Goal: Information Seeking & Learning: Compare options

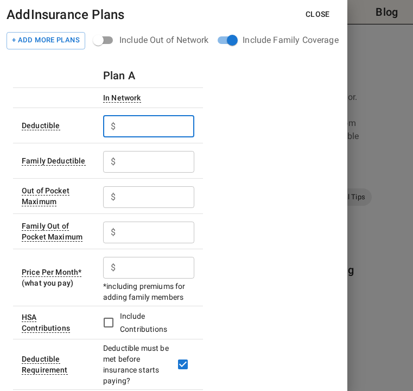
click at [140, 123] on input "text" at bounding box center [157, 127] width 74 height 22
type input "1000"
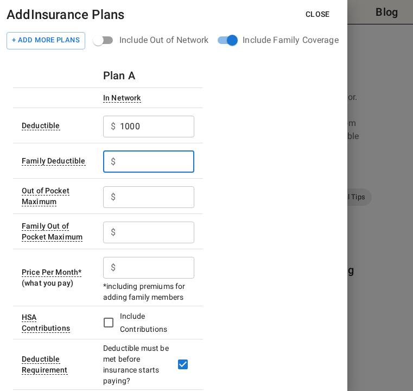
click at [132, 162] on input "text" at bounding box center [157, 162] width 74 height 22
type input "3000"
click at [139, 198] on input "text" at bounding box center [157, 197] width 74 height 22
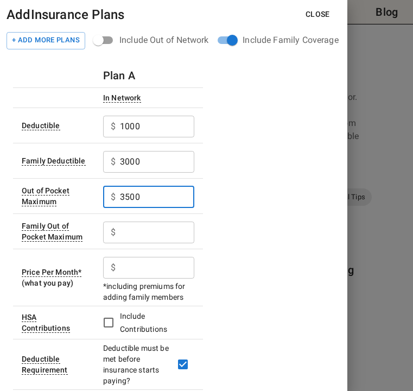
type input "3500"
click at [133, 235] on input "text" at bounding box center [157, 233] width 74 height 22
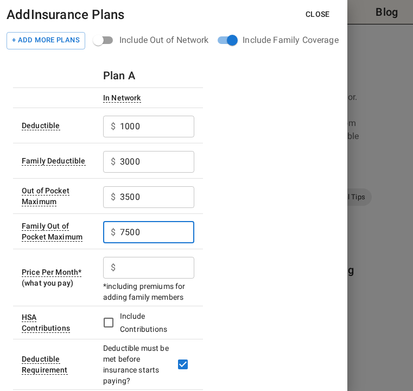
type input "7500"
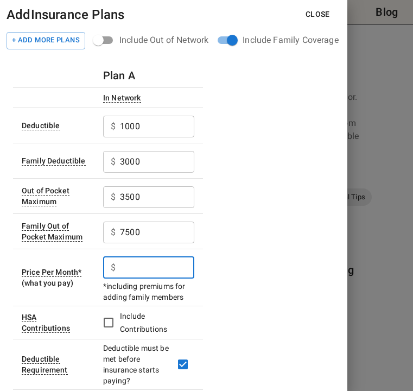
click at [129, 270] on input "text" at bounding box center [157, 268] width 74 height 22
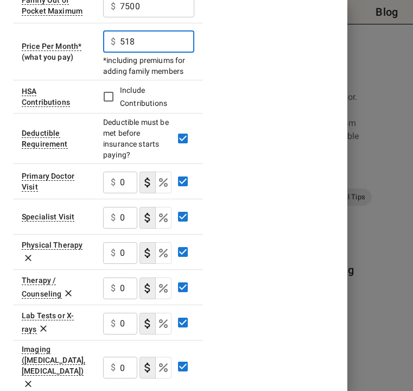
scroll to position [242, 0]
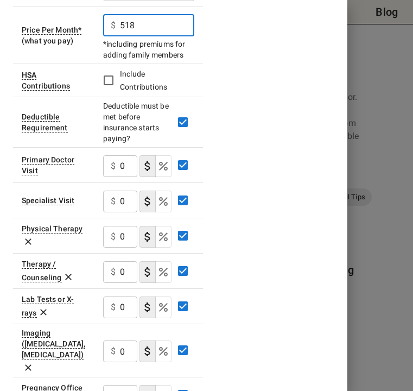
type input "518"
click at [124, 166] on input "0" at bounding box center [128, 166] width 17 height 22
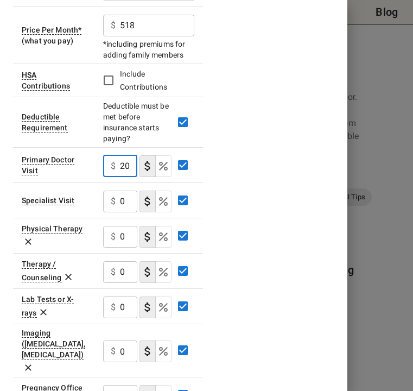
type input "20"
click at [122, 194] on input "0" at bounding box center [128, 202] width 17 height 22
type input "400"
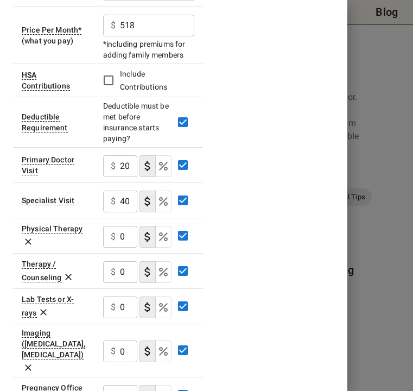
click at [216, 231] on div "Plan A In Network Deductible $ 1000 ​ Family Deductible $ 3000 ​ Out of Pocket …" at bounding box center [174, 275] width 322 height 909
click at [129, 236] on input "0" at bounding box center [128, 237] width 17 height 22
type input "20"
click at [164, 241] on icon "Select if this service charges coinsurance, a percentage of the medical expense…" at bounding box center [163, 236] width 13 height 13
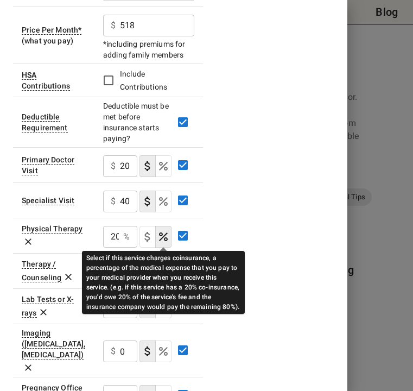
click at [87, 250] on div "Select if this service charges coinsurance, a percentage of the medical expense…" at bounding box center [163, 278] width 163 height 71
click at [87, 244] on div "Select if this service charges coinsurance, a percentage of the medical expense…" at bounding box center [163, 278] width 163 height 71
click at [233, 255] on div "Select if this service charges coinsurance, a percentage of the medical expense…" at bounding box center [163, 282] width 163 height 63
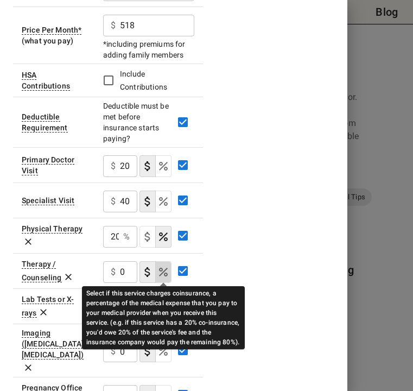
click at [165, 273] on icon "Select if this service charges coinsurance, a percentage of the medical expense…" at bounding box center [163, 272] width 9 height 9
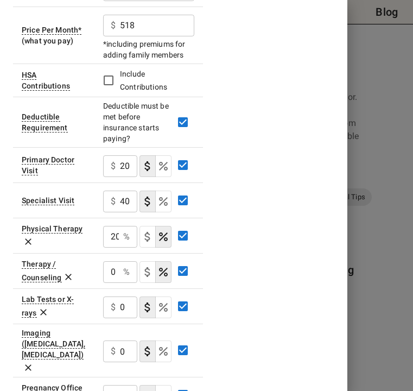
click at [121, 272] on div "0 % ​" at bounding box center [120, 272] width 34 height 22
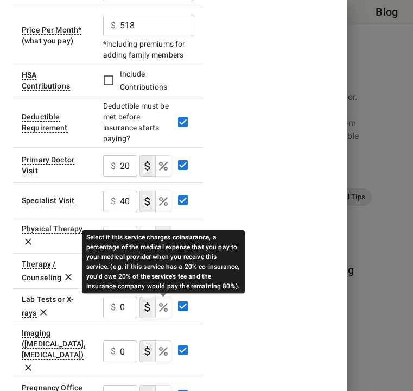
type input "20"
click at [164, 306] on icon "Select if this service charges coinsurance, a percentage of the medical expense…" at bounding box center [163, 307] width 13 height 13
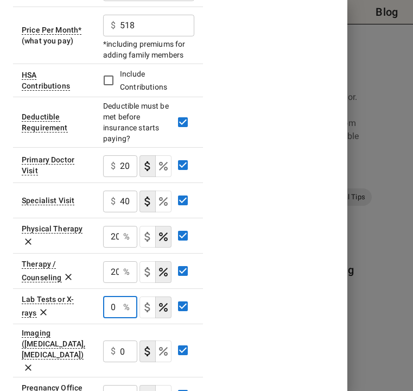
click at [110, 304] on input "0" at bounding box center [111, 308] width 16 height 22
type input "20"
click at [160, 347] on icon "Select if this service charges coinsurance, a percentage of the medical expense…" at bounding box center [163, 351] width 9 height 9
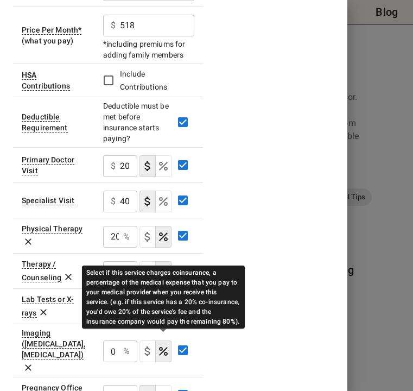
type button "COINSURANCE"
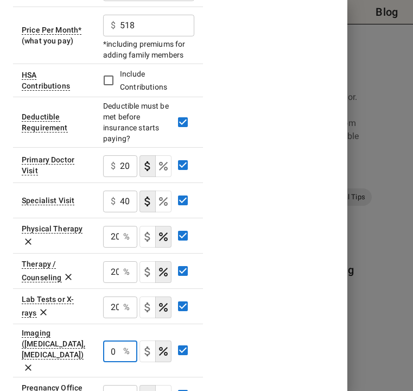
click at [116, 341] on input "0" at bounding box center [111, 352] width 16 height 22
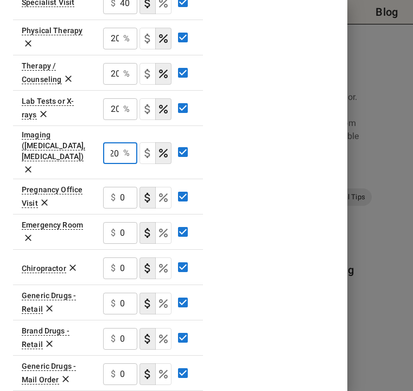
scroll to position [442, 0]
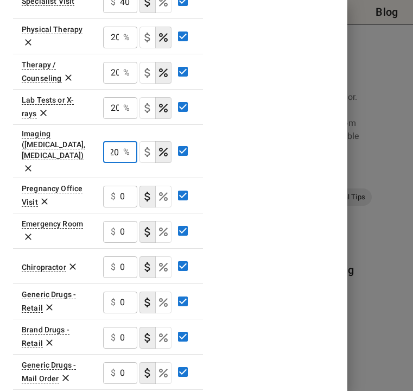
type input "20"
click at [120, 186] on input "0" at bounding box center [128, 197] width 17 height 22
type input "200"
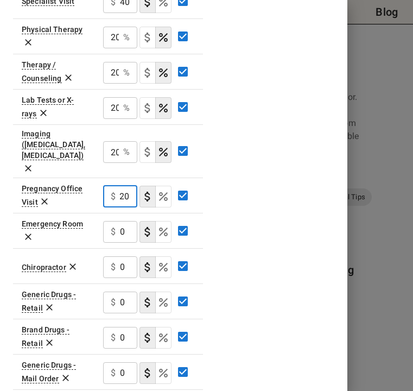
scroll to position [0, 0]
click at [126, 221] on input "0" at bounding box center [128, 232] width 17 height 22
type input "250"
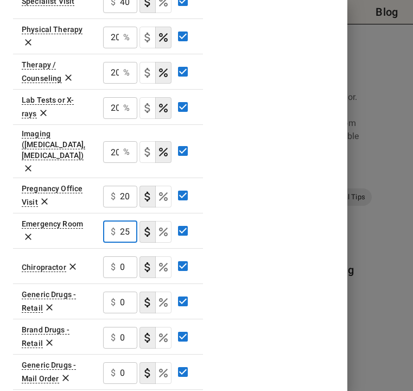
click at [145, 225] on icon "Select if this service charges a copay (or copayment), a set dollar amount (e.g…" at bounding box center [147, 231] width 13 height 13
click at [245, 217] on div "Plan A In Network Deductible $ 1000 ​ Family Deductible $ 3000 ​ Out of Pocket …" at bounding box center [174, 76] width 322 height 909
click at [118, 256] on div "$ 0 ​" at bounding box center [120, 267] width 34 height 22
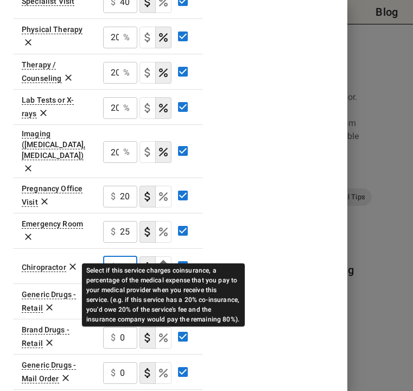
type input "20"
click at [160, 261] on icon "Select if this service charges coinsurance, a percentage of the medical expense…" at bounding box center [163, 267] width 13 height 13
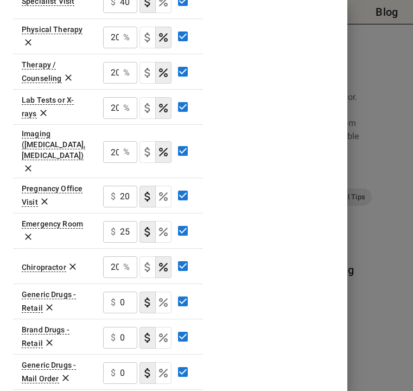
click at [225, 219] on div "Plan A In Network Deductible $ 1000 ​ Family Deductible $ 3000 ​ Out of Pocket …" at bounding box center [174, 76] width 322 height 909
click at [118, 292] on div "$ 0 ​" at bounding box center [120, 303] width 34 height 22
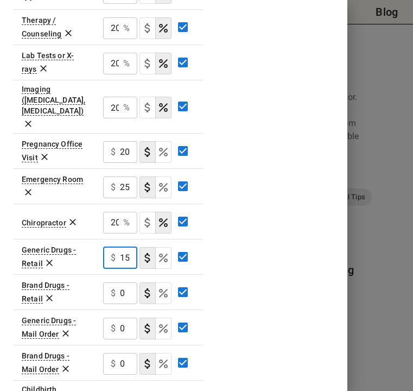
scroll to position [487, 0]
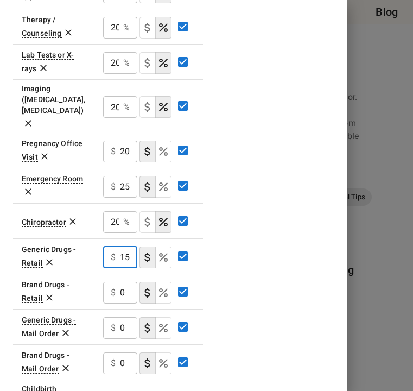
type input "15"
click at [125, 282] on input "0" at bounding box center [128, 293] width 17 height 22
type input "30"
click at [128, 317] on input "0" at bounding box center [128, 328] width 17 height 22
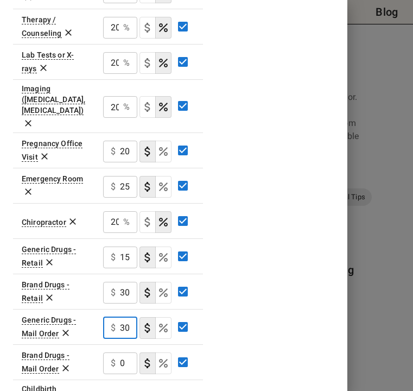
type input "30"
click at [130, 353] on input "0" at bounding box center [128, 364] width 17 height 22
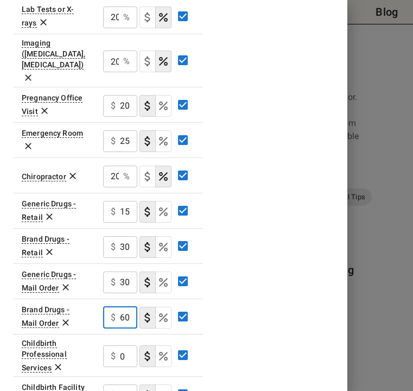
scroll to position [542, 0]
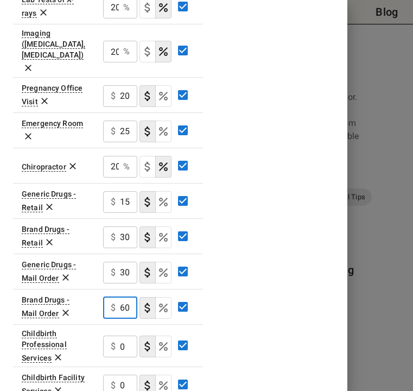
type input "60"
click at [120, 336] on input "0" at bounding box center [128, 347] width 17 height 22
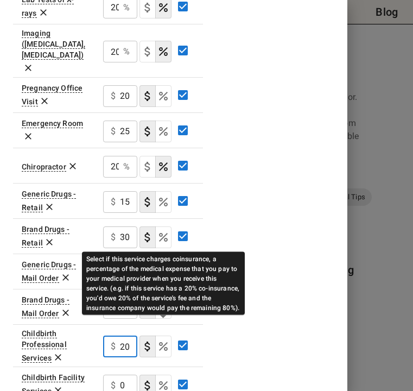
click at [162, 342] on icon "Select if this service charges coinsurance, a percentage of the medical expense…" at bounding box center [163, 346] width 9 height 9
type input "20"
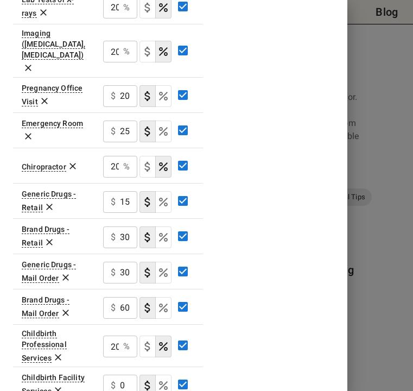
click at [126, 375] on input "0" at bounding box center [128, 386] width 17 height 22
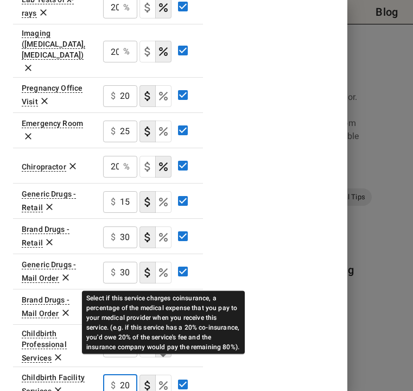
type input "20"
click at [161, 381] on icon "Select if this service charges coinsurance, a percentage of the medical expense…" at bounding box center [163, 385] width 9 height 9
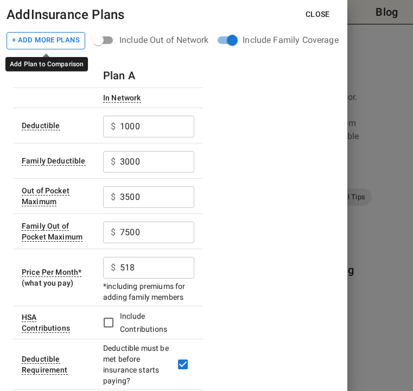
click at [42, 45] on button "+ Add More Plans" at bounding box center [46, 40] width 79 height 17
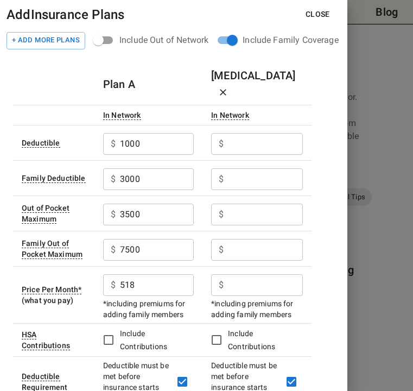
click at [237, 133] on input "text" at bounding box center [265, 144] width 75 height 22
click at [232, 133] on input "text" at bounding box center [265, 144] width 75 height 22
type input "1650"
click at [243, 168] on input "text" at bounding box center [265, 179] width 75 height 22
type input "3300"
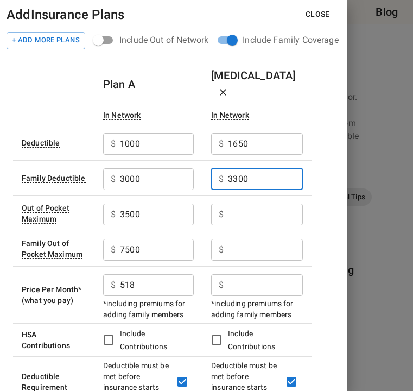
click at [244, 204] on input "text" at bounding box center [265, 215] width 75 height 22
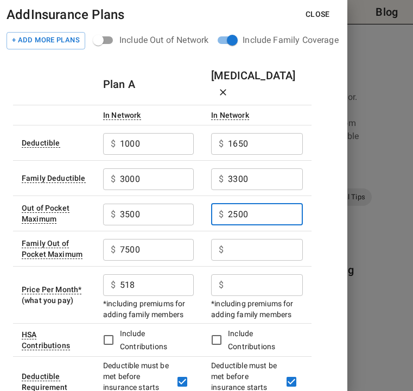
type input "2500"
click at [259, 239] on input "text" at bounding box center [265, 250] width 75 height 22
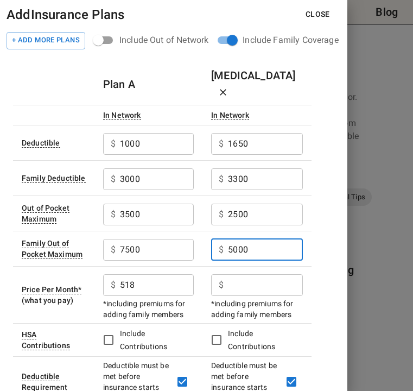
type input "5000"
click at [253, 274] on input "text" at bounding box center [265, 285] width 75 height 22
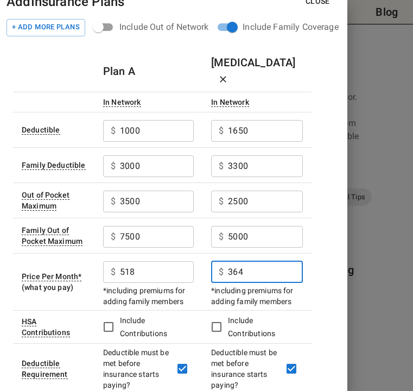
scroll to position [4, 0]
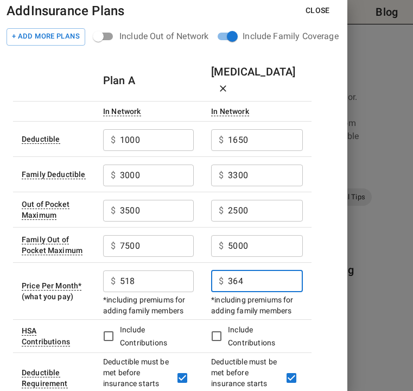
type input "364"
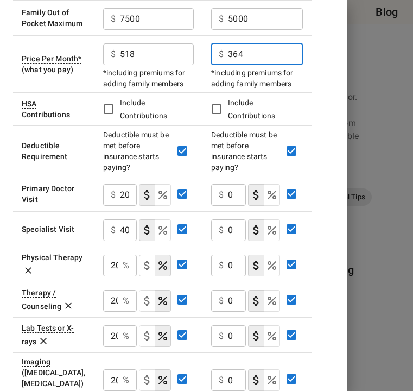
scroll to position [232, 0]
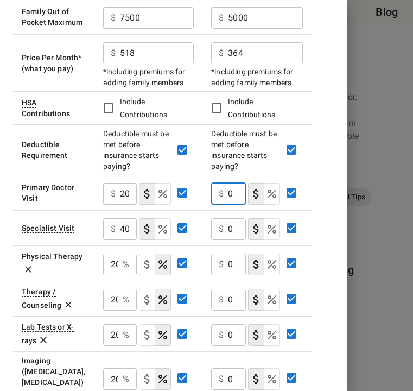
click at [233, 183] on input "0" at bounding box center [237, 194] width 18 height 22
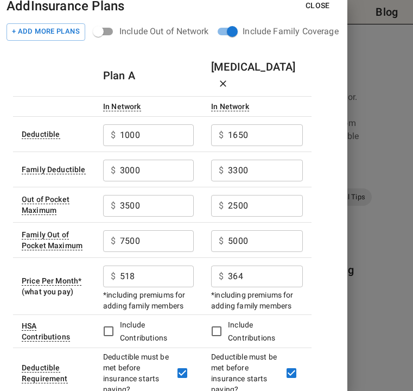
scroll to position [0, 0]
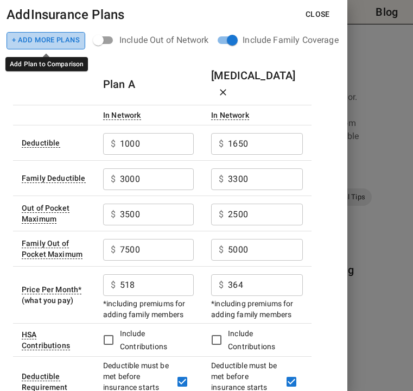
click at [45, 41] on button "+ Add More Plans" at bounding box center [46, 40] width 79 height 17
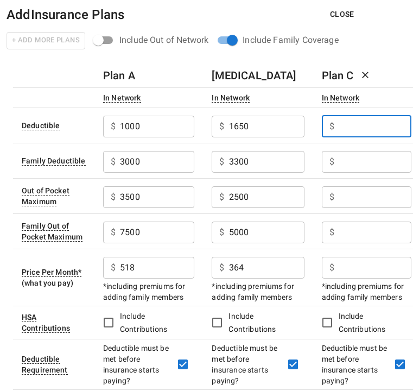
click at [356, 130] on input "text" at bounding box center [375, 127] width 73 height 22
type input "3500"
click at [361, 161] on input "text" at bounding box center [375, 162] width 73 height 22
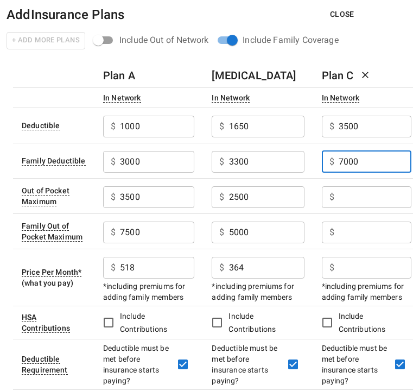
type input "7000"
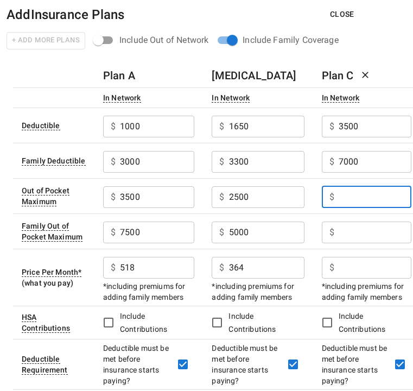
click at [349, 204] on input "text" at bounding box center [375, 197] width 73 height 22
type input "4500"
click at [353, 236] on input "text" at bounding box center [375, 233] width 73 height 22
type input "6"
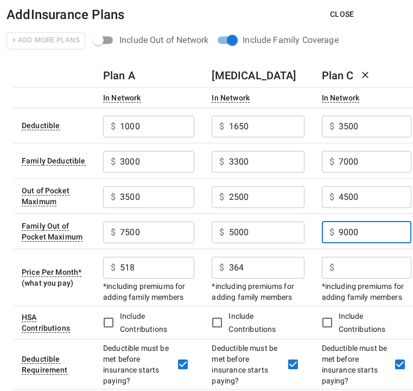
type input "9000"
click at [350, 270] on input "text" at bounding box center [375, 268] width 73 height 22
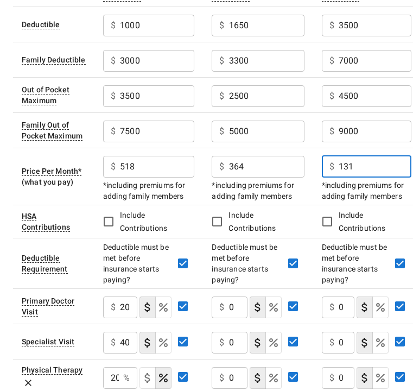
scroll to position [103, 0]
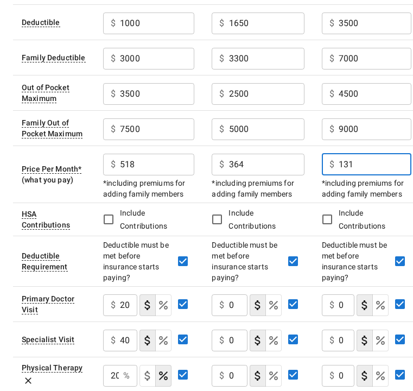
type input "131"
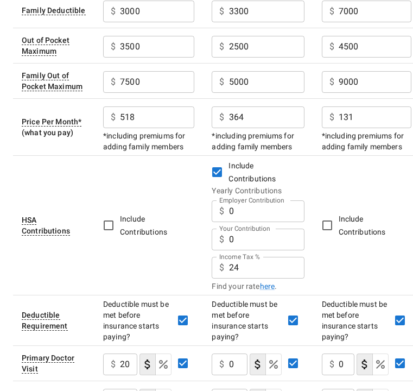
scroll to position [152, 0]
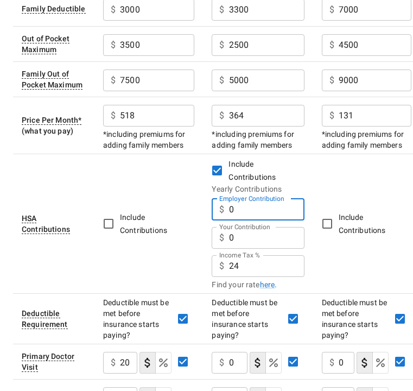
drag, startPoint x: 237, startPoint y: 211, endPoint x: 231, endPoint y: 210, distance: 6.1
click at [231, 210] on input "0" at bounding box center [267, 210] width 76 height 22
type input "650"
click at [246, 241] on input "0" at bounding box center [267, 238] width 76 height 22
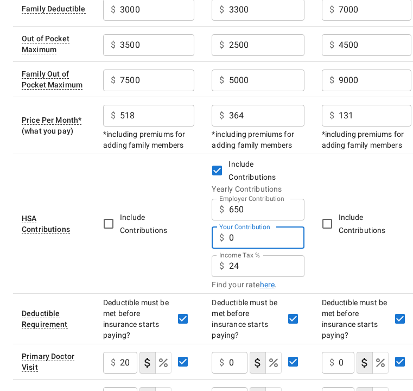
drag, startPoint x: 244, startPoint y: 241, endPoint x: 230, endPoint y: 239, distance: 14.8
click at [230, 240] on input "0" at bounding box center [267, 238] width 76 height 22
type input "7500"
click at [295, 227] on div "Your Contribution $ 7500 Your Contribution" at bounding box center [258, 237] width 92 height 28
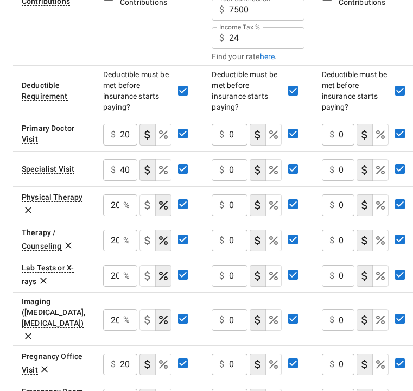
scroll to position [381, 0]
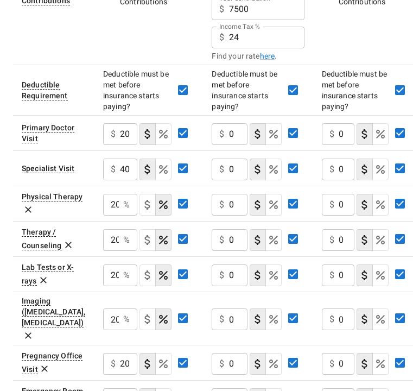
click at [232, 132] on input "0" at bounding box center [238, 134] width 18 height 22
type input "20"
click at [231, 167] on input "0" at bounding box center [238, 170] width 18 height 22
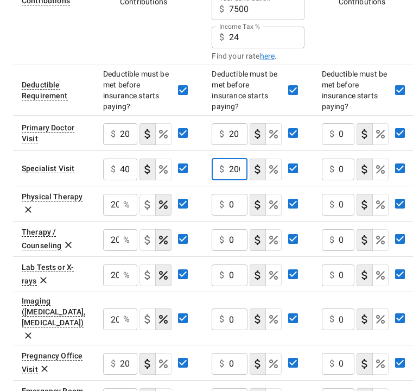
scroll to position [0, 1]
type input "200"
click at [235, 200] on input "0" at bounding box center [238, 205] width 18 height 22
type input "20"
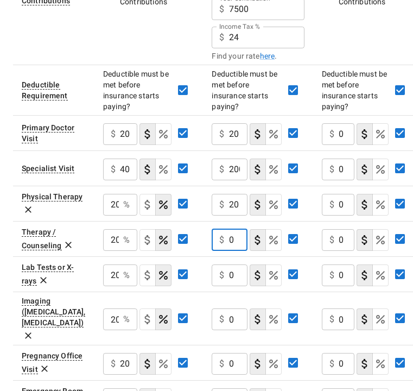
click at [235, 240] on input "0" at bounding box center [238, 240] width 18 height 22
type input "20"
click at [231, 273] on input "0" at bounding box center [238, 276] width 18 height 22
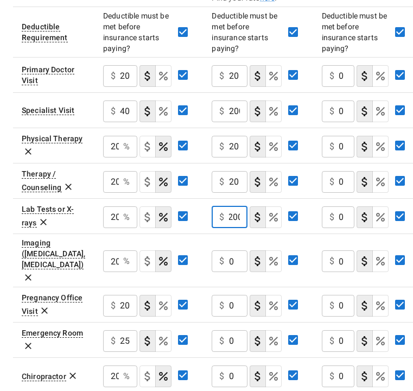
scroll to position [444, 0]
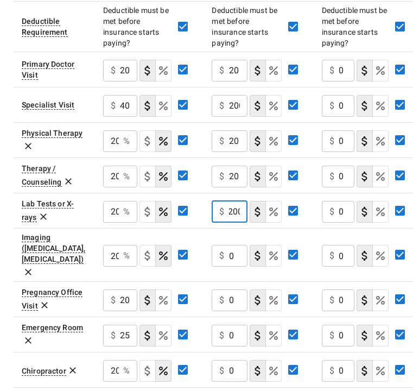
type input "200"
click at [229, 245] on div "$ 0 ​" at bounding box center [229, 256] width 35 height 22
type input "20"
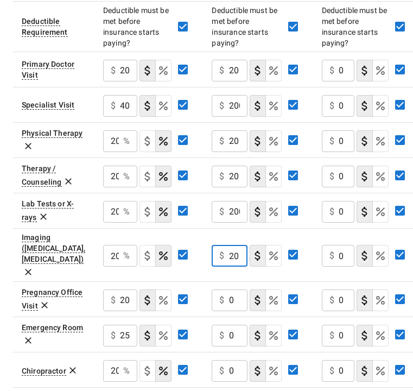
scroll to position [0, 0]
click at [233, 290] on input "0" at bounding box center [238, 301] width 18 height 22
type input "20"
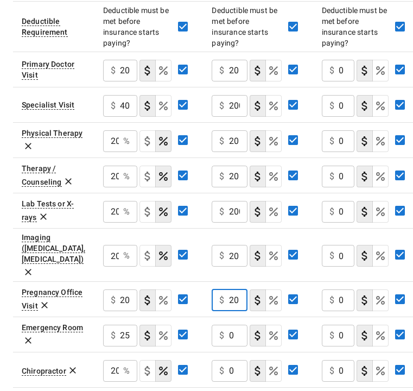
click at [238, 325] on input "0" at bounding box center [238, 336] width 18 height 22
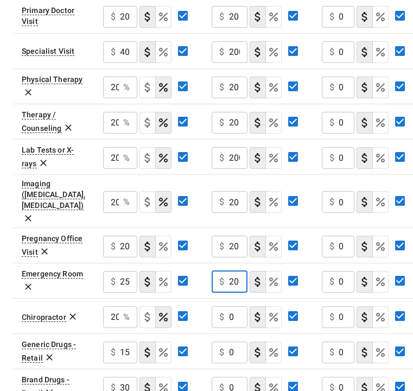
scroll to position [511, 0]
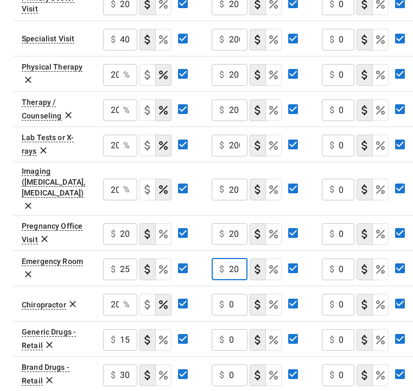
type input "20"
click at [233, 294] on input "0" at bounding box center [238, 305] width 18 height 22
type input "20"
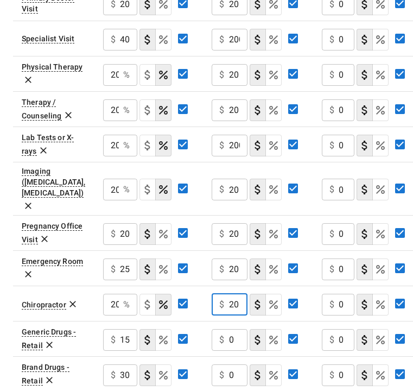
scroll to position [0, 0]
click at [229, 329] on input "0" at bounding box center [238, 340] width 18 height 22
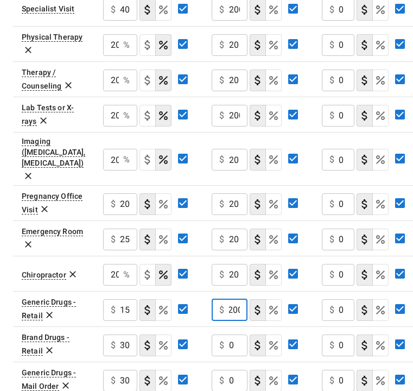
scroll to position [554, 0]
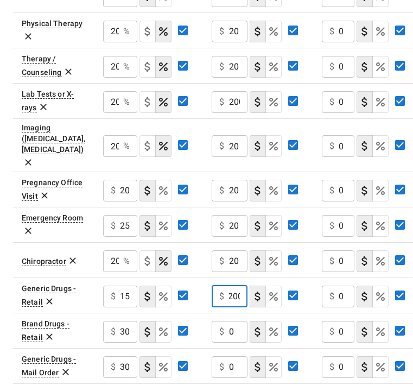
type input "200"
click at [230, 321] on input "0" at bounding box center [238, 332] width 18 height 22
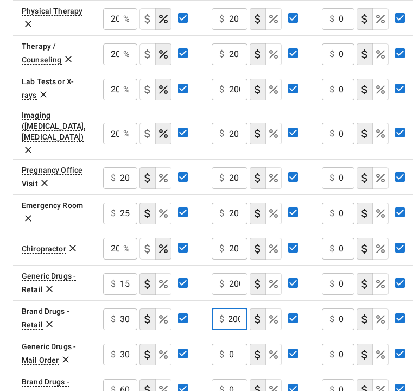
scroll to position [570, 0]
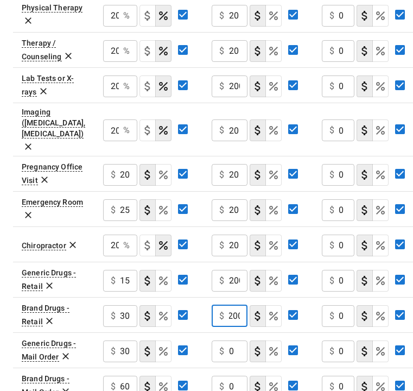
type input "200"
click at [233, 341] on input "0" at bounding box center [238, 352] width 18 height 22
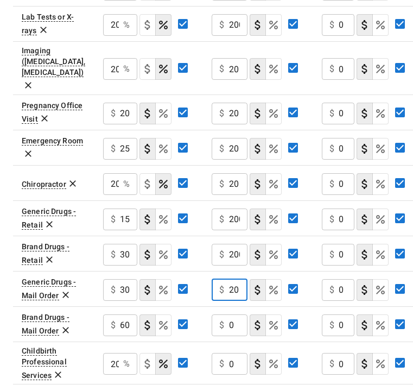
type input "20"
click at [229, 315] on input "0" at bounding box center [238, 326] width 18 height 22
type input "200"
click at [230, 353] on input "0" at bounding box center [238, 364] width 18 height 22
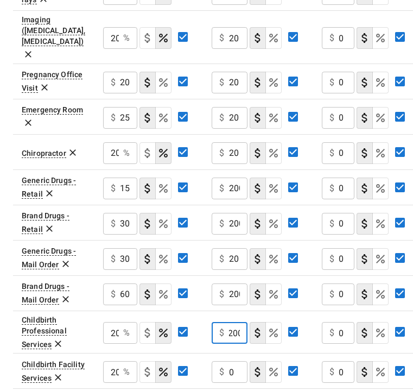
type input "200"
click at [234, 361] on input "0" at bounding box center [238, 372] width 18 height 22
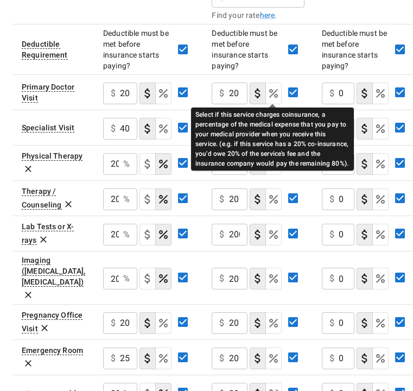
type input "20"
click at [274, 96] on icon "Select if this service charges coinsurance, a percentage of the medical expense…" at bounding box center [273, 93] width 13 height 13
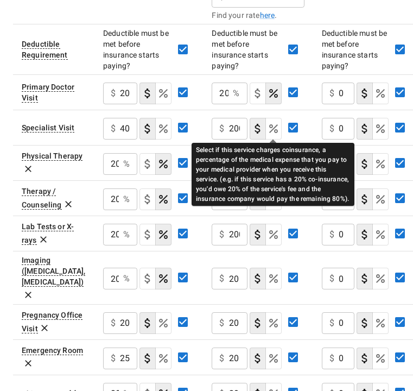
click at [272, 131] on icon "Select if this service charges coinsurance, a percentage of the medical expense…" at bounding box center [273, 128] width 13 height 13
type input "20"
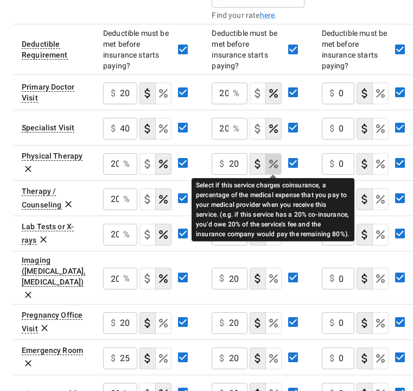
click at [273, 164] on icon "Select if this service charges coinsurance, a percentage of the medical expense…" at bounding box center [273, 164] width 9 height 9
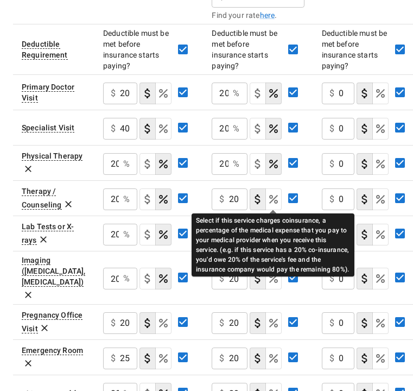
click at [275, 198] on icon "Select if this service charges coinsurance, a percentage of the medical expense…" at bounding box center [273, 199] width 13 height 13
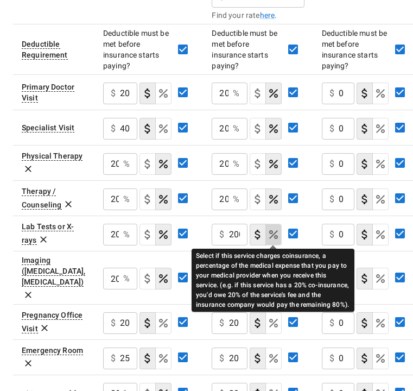
click at [274, 237] on icon "Select if this service charges coinsurance, a percentage of the medical expense…" at bounding box center [273, 234] width 9 height 9
type input "20"
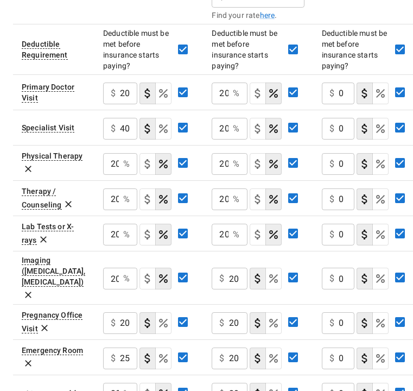
click at [275, 276] on button "coinsurance" at bounding box center [274, 279] width 16 height 22
click at [276, 317] on icon "Select if this service charges coinsurance, a percentage of the medical expense…" at bounding box center [273, 323] width 13 height 13
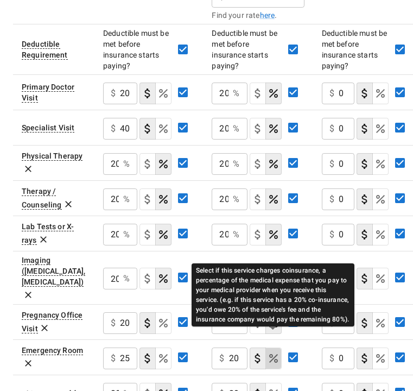
click at [277, 352] on icon "Select if this service charges coinsurance, a percentage of the medical expense…" at bounding box center [273, 358] width 13 height 13
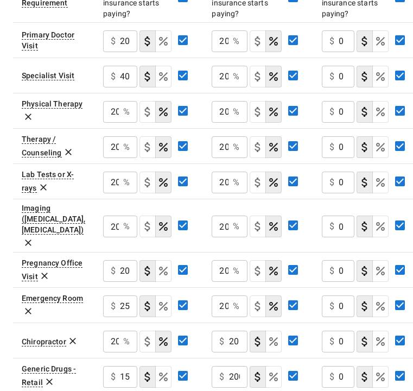
click at [278, 335] on icon "Select if this service charges coinsurance, a percentage of the medical expense…" at bounding box center [273, 341] width 13 height 13
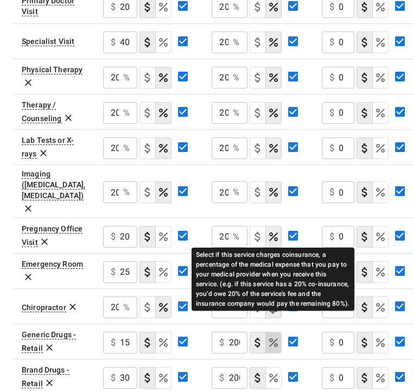
click at [274, 338] on icon "Select if this service charges coinsurance, a percentage of the medical expense…" at bounding box center [273, 342] width 9 height 9
type input "20"
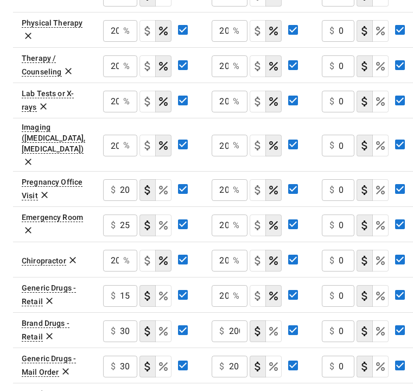
click at [275, 325] on icon "Select if this service charges coinsurance, a percentage of the medical expense…" at bounding box center [273, 331] width 13 height 13
type input "20"
click at [276, 356] on button "coinsurance" at bounding box center [274, 367] width 16 height 22
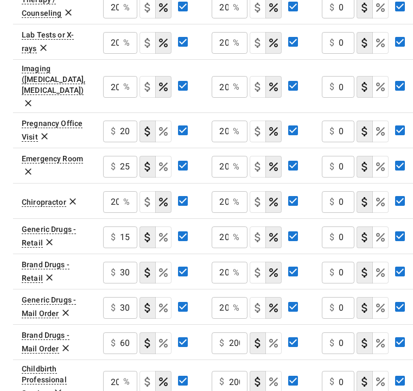
click at [273, 337] on icon "Select if this service charges coinsurance, a percentage of the medical expense…" at bounding box center [273, 343] width 13 height 13
type input "20"
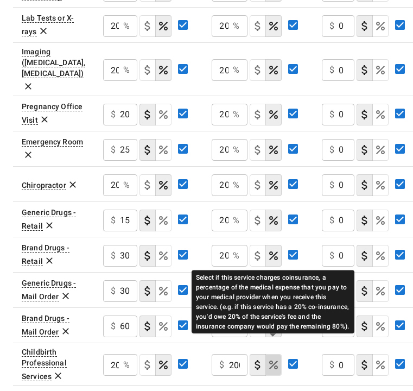
click at [269, 361] on icon "Select if this service charges coinsurance, a percentage of the medical expense…" at bounding box center [273, 365] width 9 height 9
type input "20"
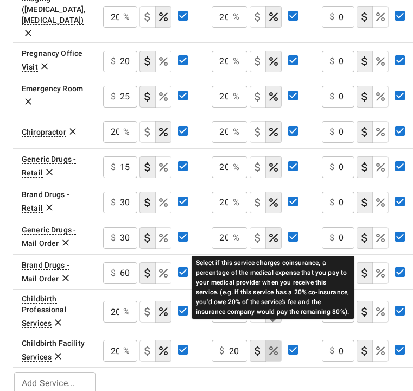
click at [278, 344] on icon "Select if this service charges coinsurance, a percentage of the medical expense…" at bounding box center [273, 350] width 13 height 13
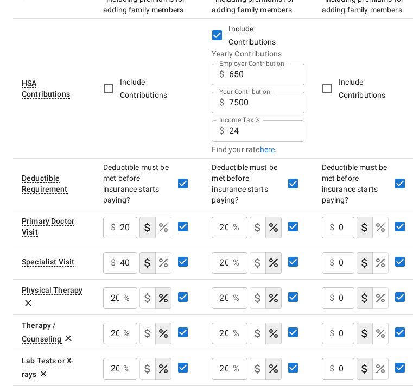
click at [344, 225] on input "0" at bounding box center [347, 228] width 16 height 22
type input "20"
click at [344, 253] on input "0" at bounding box center [347, 263] width 16 height 22
type input "200"
click at [339, 299] on input "0" at bounding box center [347, 298] width 16 height 22
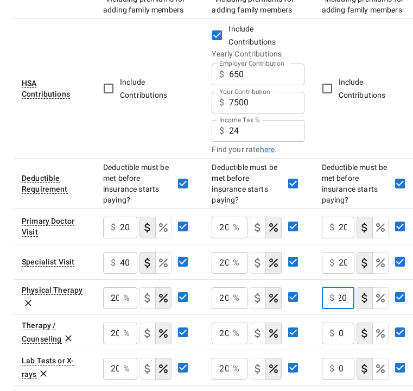
type input "200"
click at [344, 328] on input "0" at bounding box center [347, 334] width 16 height 22
type input "20"
click at [342, 367] on input "0" at bounding box center [347, 369] width 16 height 22
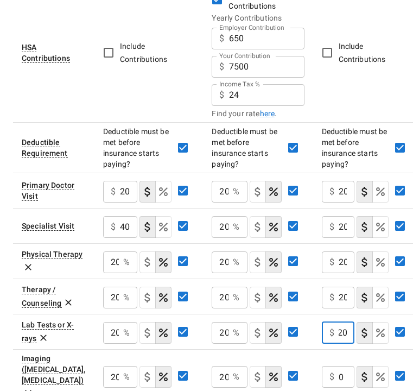
type input "20"
click at [342, 373] on input "0" at bounding box center [347, 377] width 16 height 22
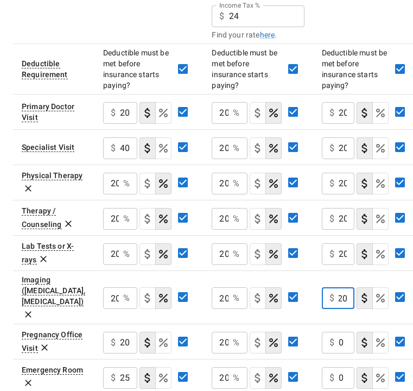
type input "20"
click at [339, 332] on input "0" at bounding box center [347, 343] width 16 height 22
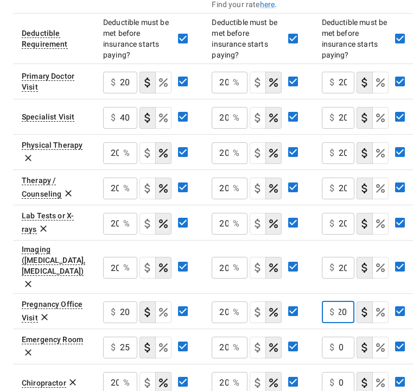
type input "200"
click at [339, 337] on input "0" at bounding box center [347, 348] width 16 height 22
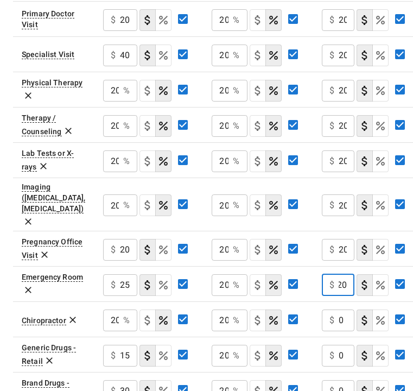
type input "200"
click at [342, 310] on input "0" at bounding box center [347, 321] width 16 height 22
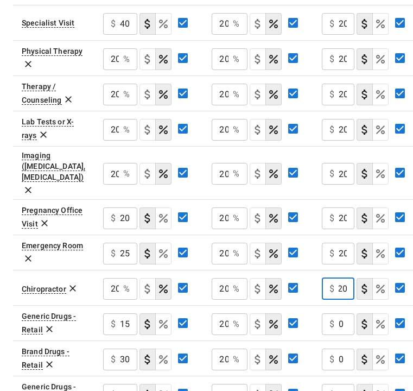
type input "20"
click at [347, 313] on input "0" at bounding box center [347, 324] width 16 height 22
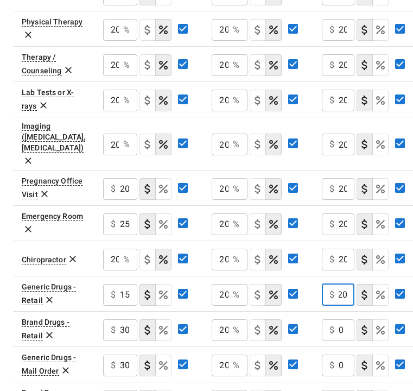
type input "20"
click at [341, 319] on input "0" at bounding box center [347, 330] width 16 height 22
type input "20"
click at [341, 355] on input "0" at bounding box center [347, 366] width 16 height 22
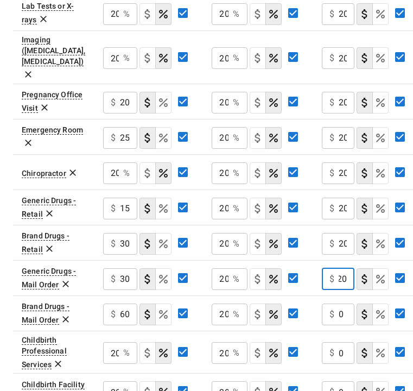
type input "200"
click at [343, 304] on input "0" at bounding box center [347, 315] width 16 height 22
type input "20"
click at [344, 342] on input "0" at bounding box center [347, 353] width 16 height 22
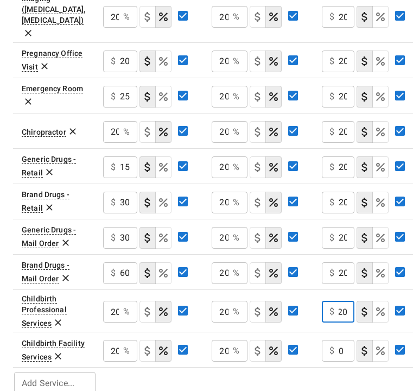
type input "20"
click at [341, 340] on input "0" at bounding box center [347, 351] width 16 height 22
type input "20"
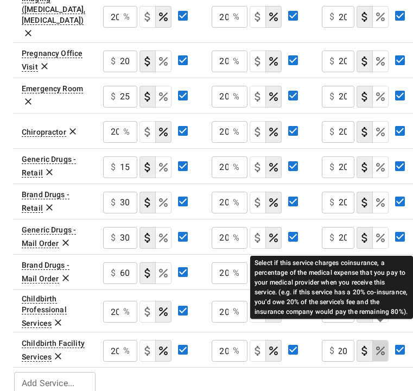
click at [379, 347] on icon "Select if this service charges coinsurance, a percentage of the medical expense…" at bounding box center [380, 351] width 9 height 9
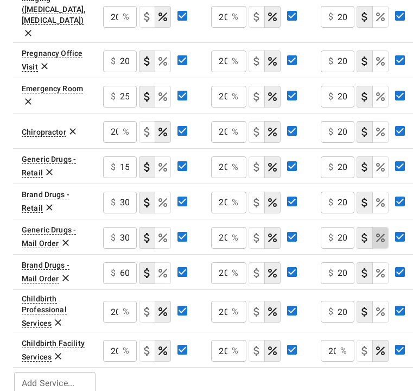
click at [380, 227] on button "coinsurance" at bounding box center [381, 238] width 16 height 22
type input "20"
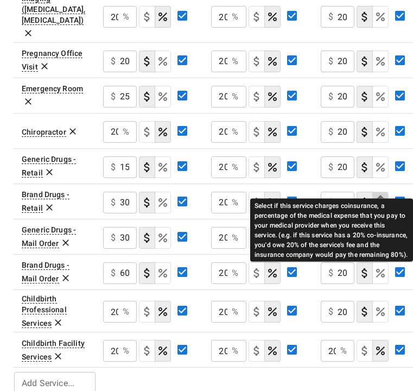
click at [382, 196] on icon "Select if this service charges coinsurance, a percentage of the medical expense…" at bounding box center [380, 202] width 13 height 13
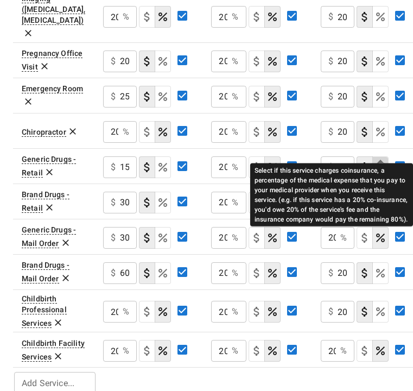
click at [378, 161] on icon "Select if this service charges coinsurance, a percentage of the medical expense…" at bounding box center [380, 167] width 13 height 13
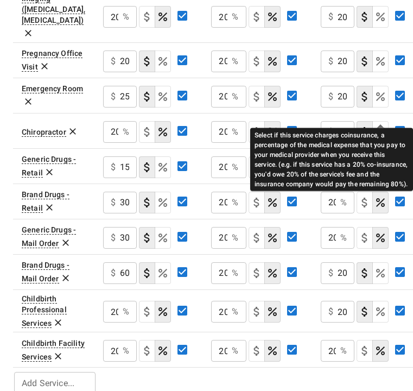
click at [378, 125] on icon "Select if this service charges coinsurance, a percentage of the medical expense…" at bounding box center [380, 131] width 13 height 13
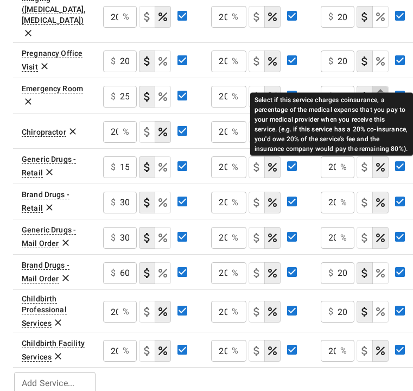
click at [379, 90] on icon "Select if this service charges coinsurance, a percentage of the medical expense…" at bounding box center [380, 96] width 13 height 13
type input "20"
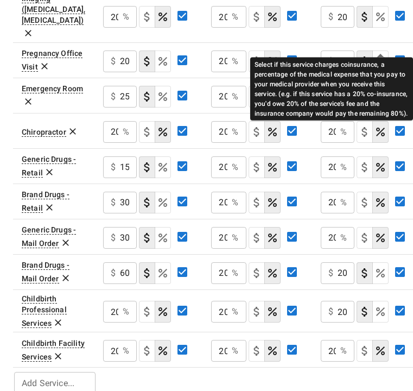
click at [381, 57] on icon "Select if this service charges coinsurance, a percentage of the medical expense…" at bounding box center [380, 61] width 9 height 9
type input "20"
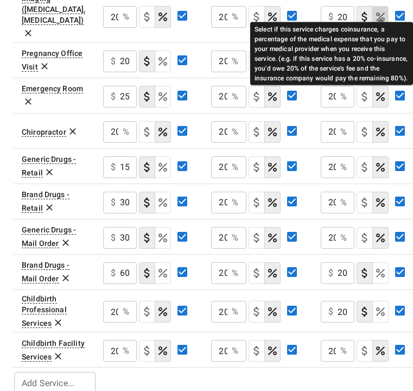
click at [379, 11] on icon "Select if this service charges coinsurance, a percentage of the medical expense…" at bounding box center [380, 16] width 13 height 13
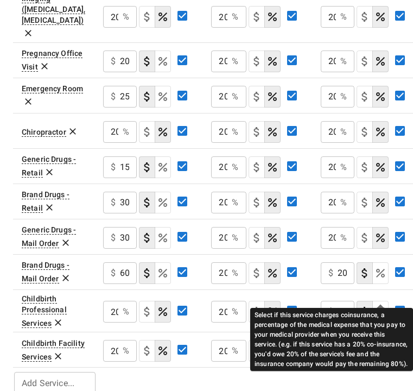
click at [385, 305] on icon "Select if this service charges coinsurance, a percentage of the medical expense…" at bounding box center [380, 311] width 13 height 13
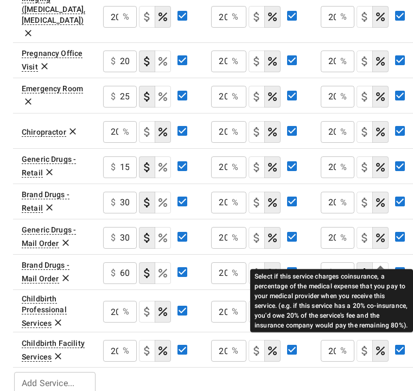
click at [382, 267] on icon "Select if this service charges coinsurance, a percentage of the medical expense…" at bounding box center [380, 273] width 13 height 13
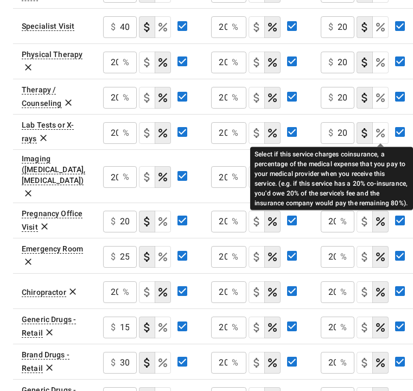
click at [382, 136] on icon "Select if this service charges coinsurance, a percentage of the medical expense…" at bounding box center [380, 133] width 9 height 9
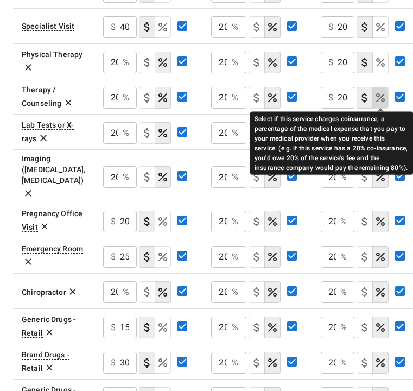
click at [382, 101] on icon "Select if this service charges coinsurance, a percentage of the medical expense…" at bounding box center [380, 97] width 9 height 9
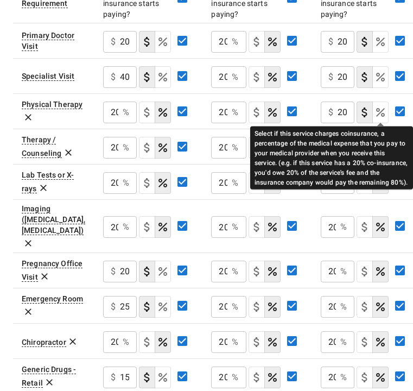
click at [382, 108] on icon "Select if this service charges coinsurance, a percentage of the medical expense…" at bounding box center [380, 112] width 13 height 13
type input "20"
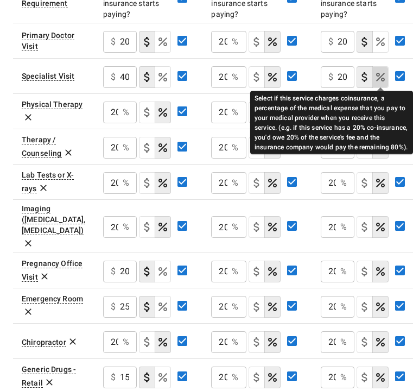
click at [381, 79] on icon "Select if this service charges coinsurance, a percentage of the medical expense…" at bounding box center [380, 77] width 9 height 9
type input "20"
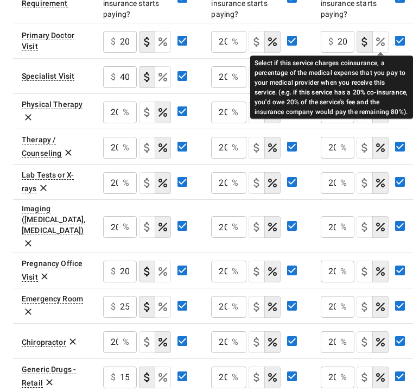
click at [381, 40] on icon "Select if this service charges coinsurance, a percentage of the medical expense…" at bounding box center [380, 41] width 13 height 13
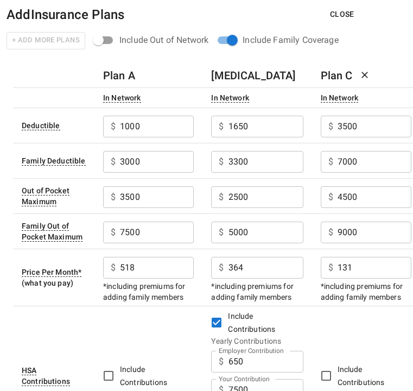
click at [341, 16] on button "Close" at bounding box center [343, 14] width 42 height 20
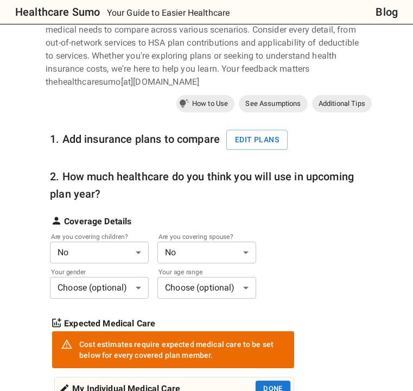
scroll to position [137, 0]
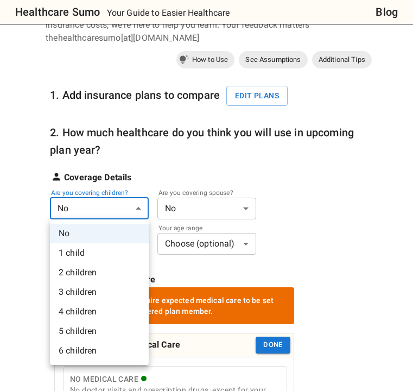
click at [93, 328] on li "5 children" at bounding box center [99, 332] width 99 height 20
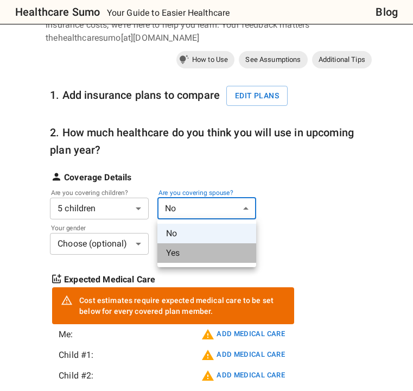
click at [186, 256] on li "Yes" at bounding box center [207, 253] width 99 height 20
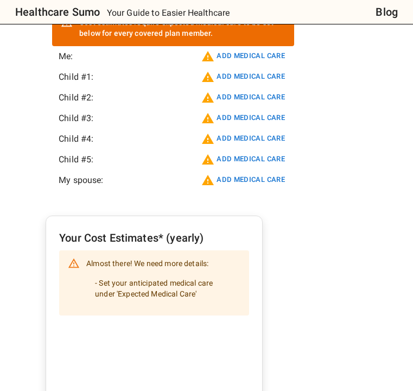
scroll to position [383, 0]
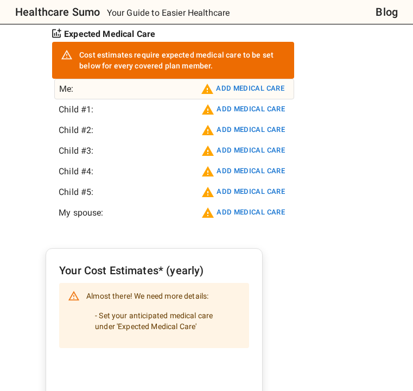
click at [256, 92] on button "Add medical care" at bounding box center [242, 88] width 89 height 17
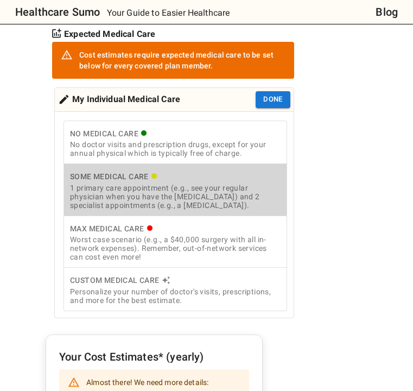
click at [164, 197] on div "1 primary care appointment (e.g., see your regular physician when you have the …" at bounding box center [175, 197] width 211 height 26
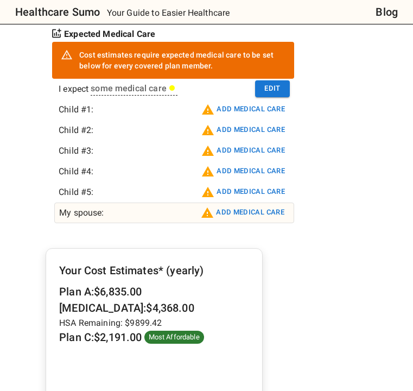
click at [237, 218] on button "Add medical care" at bounding box center [242, 212] width 89 height 17
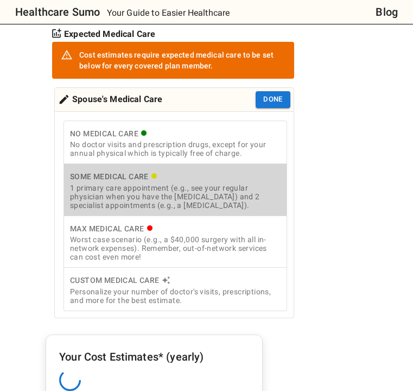
click at [208, 195] on div "1 primary care appointment (e.g., see your regular physician when you have the …" at bounding box center [175, 197] width 211 height 26
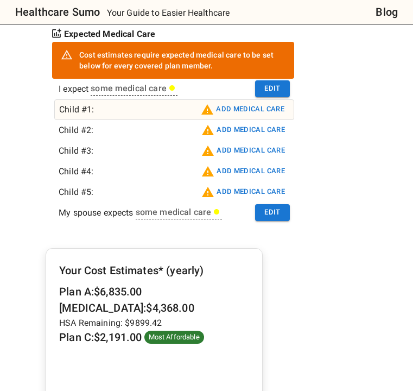
click at [267, 114] on button "Add medical care" at bounding box center [242, 109] width 89 height 17
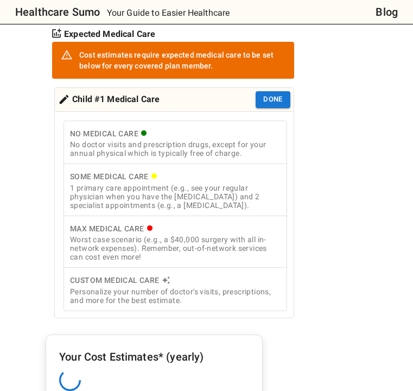
click at [227, 179] on div "Some Medical Care" at bounding box center [175, 177] width 211 height 14
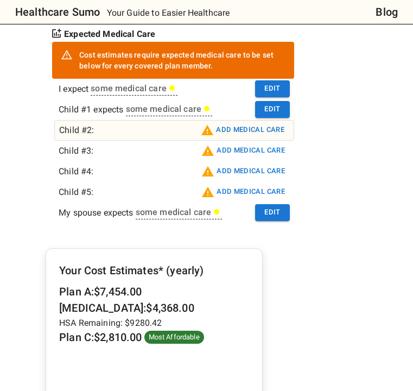
click at [253, 131] on button "Add medical care" at bounding box center [242, 130] width 89 height 17
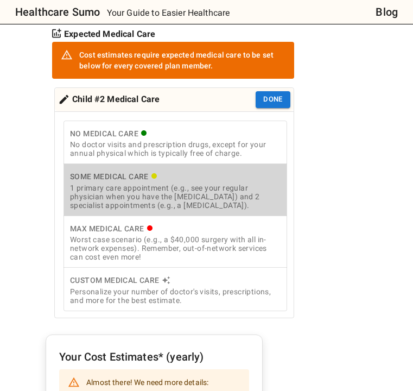
click at [177, 196] on div "1 primary care appointment (e.g., see your regular physician when you have the …" at bounding box center [175, 197] width 211 height 26
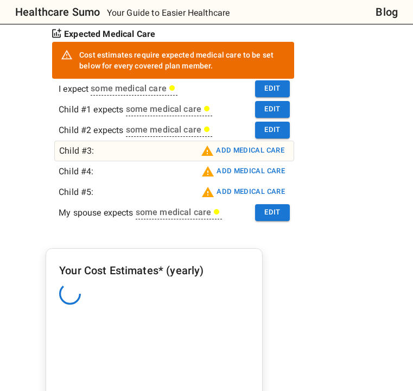
click at [236, 149] on button "Add medical care" at bounding box center [242, 150] width 89 height 17
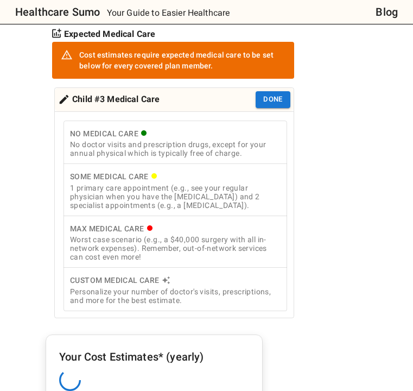
click at [167, 193] on div "1 primary care appointment (e.g., see your regular physician when you have the …" at bounding box center [175, 197] width 211 height 26
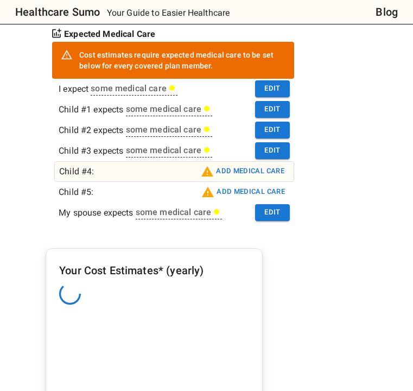
click at [239, 169] on button "Add medical care" at bounding box center [242, 171] width 89 height 17
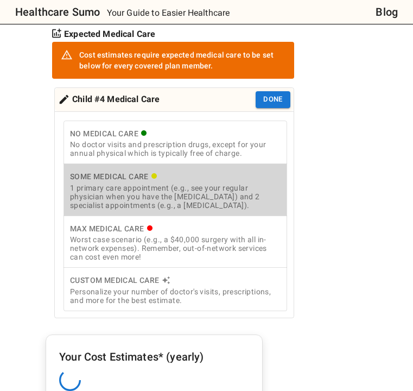
click at [150, 207] on div "1 primary care appointment (e.g., see your regular physician when you have the …" at bounding box center [175, 197] width 211 height 26
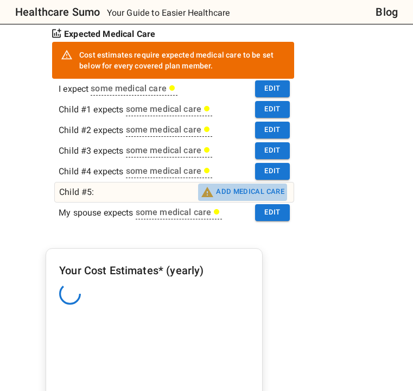
click at [249, 194] on button "Add medical care" at bounding box center [242, 192] width 89 height 17
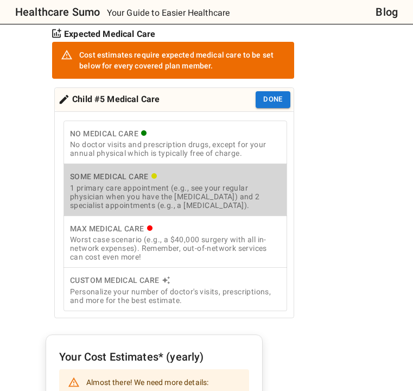
click at [162, 191] on div "1 primary care appointment (e.g., see your regular physician when you have the …" at bounding box center [175, 197] width 211 height 26
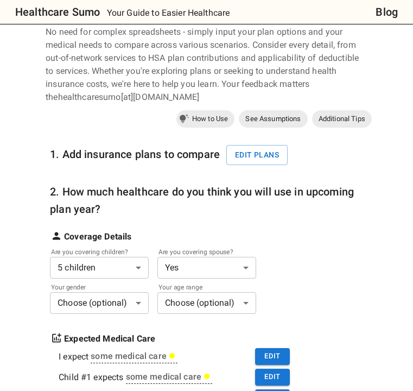
scroll to position [79, 0]
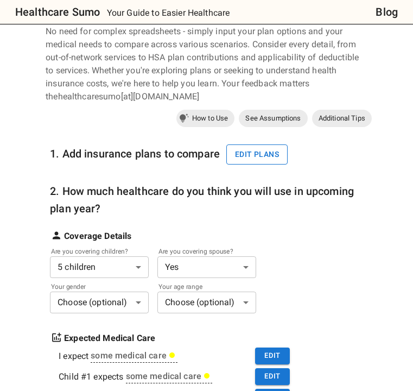
click at [261, 154] on button "Edit plans" at bounding box center [257, 154] width 61 height 20
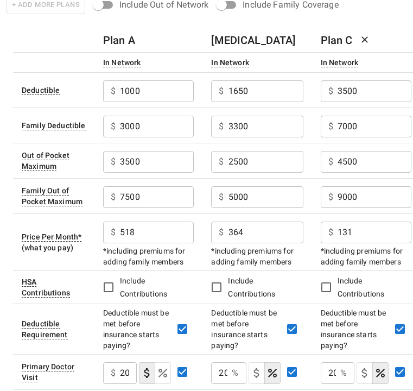
scroll to position [0, 0]
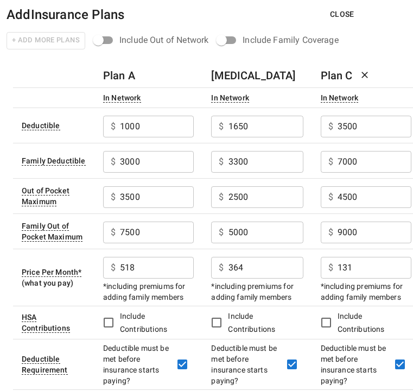
click at [346, 17] on button "Close" at bounding box center [343, 14] width 42 height 20
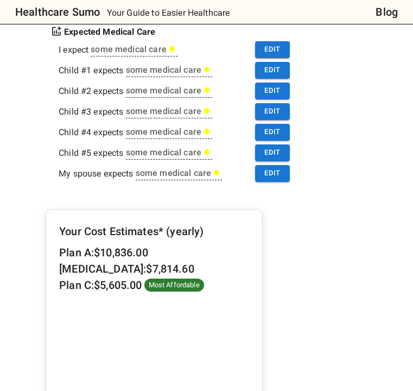
scroll to position [390, 0]
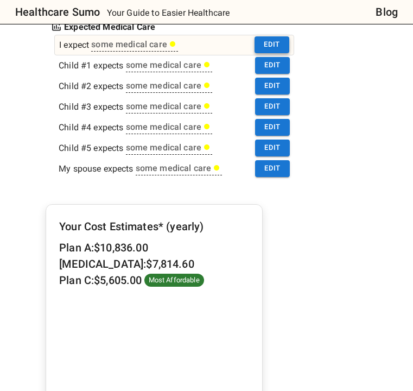
click at [276, 46] on button "Edit" at bounding box center [272, 44] width 35 height 17
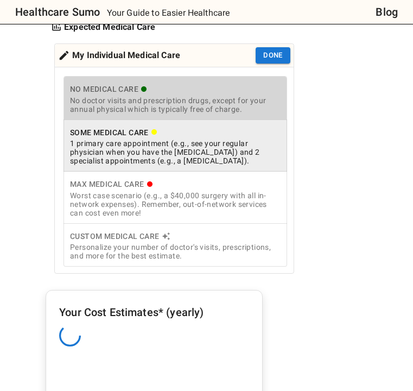
click at [195, 98] on div "No doctor visits and prescription drugs, except for your annual physical which …" at bounding box center [175, 104] width 211 height 17
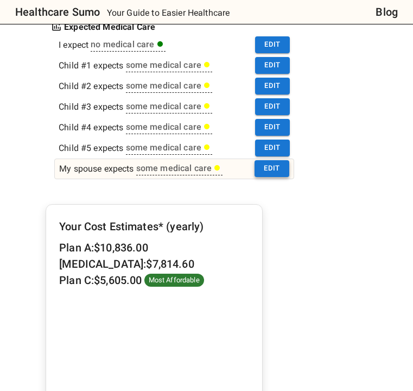
click at [280, 168] on button "Edit" at bounding box center [272, 168] width 35 height 17
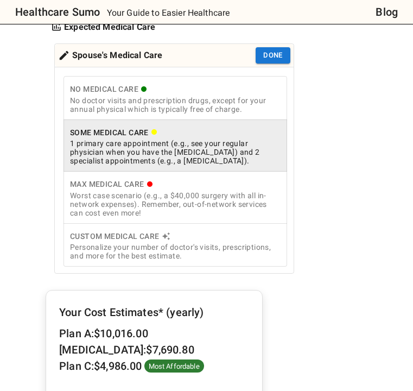
click at [228, 98] on div "No doctor visits and prescription drugs, except for your annual physical which …" at bounding box center [175, 104] width 211 height 17
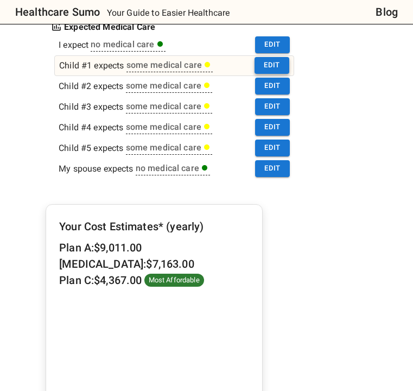
click at [272, 65] on button "Edit" at bounding box center [272, 65] width 35 height 17
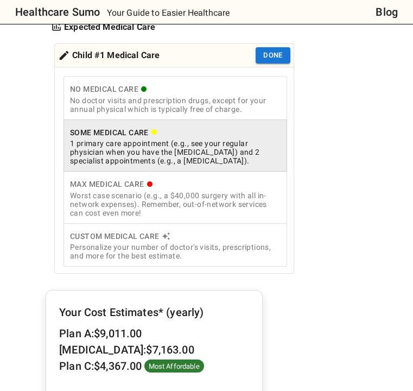
click at [194, 251] on div "Personalize your number of doctor's visits, prescriptions, and more for the bes…" at bounding box center [175, 251] width 211 height 17
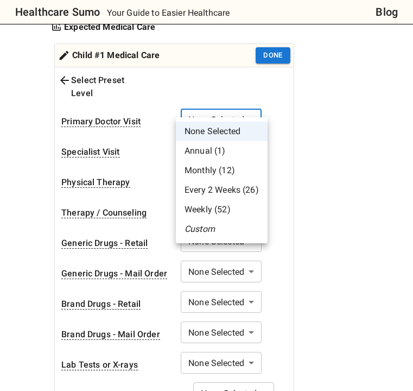
click at [227, 147] on li "Annual (1)" at bounding box center [222, 151] width 92 height 20
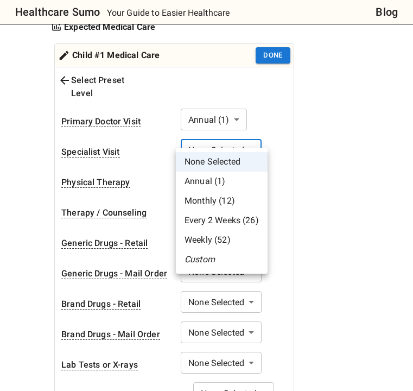
click at [224, 179] on li "Annual (1)" at bounding box center [222, 182] width 92 height 20
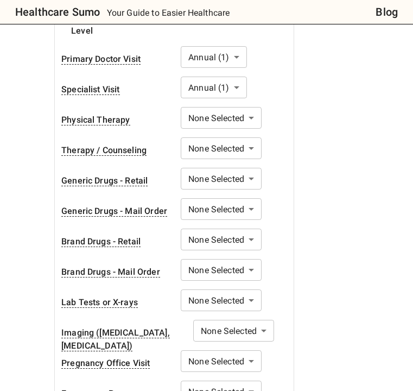
scroll to position [454, 0]
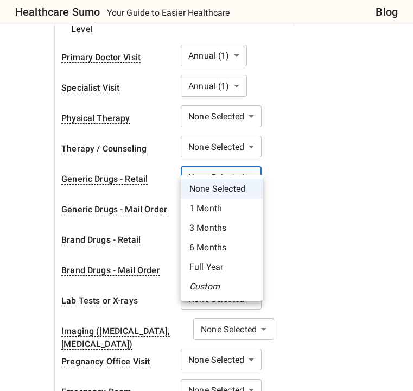
click at [234, 223] on li "3 Months" at bounding box center [222, 228] width 82 height 20
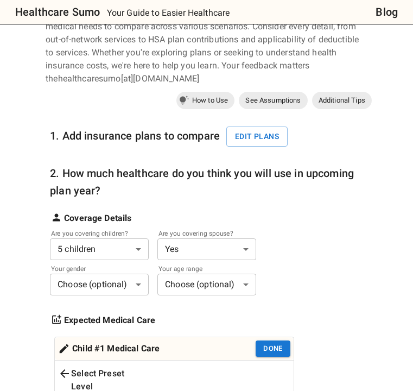
scroll to position [0, 0]
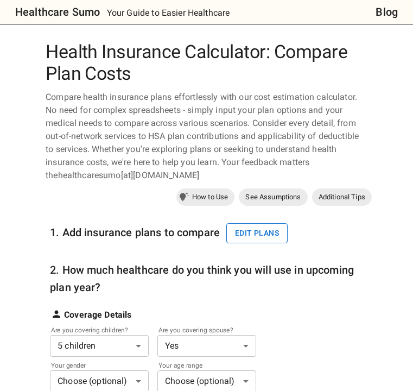
click at [249, 234] on button "Edit plans" at bounding box center [257, 233] width 61 height 20
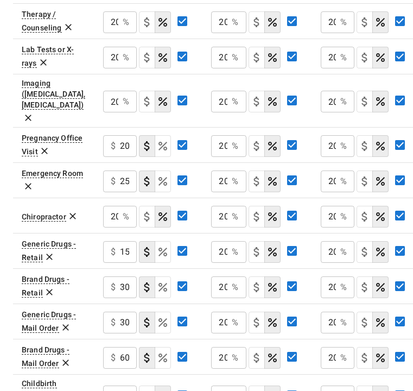
scroll to position [577, 0]
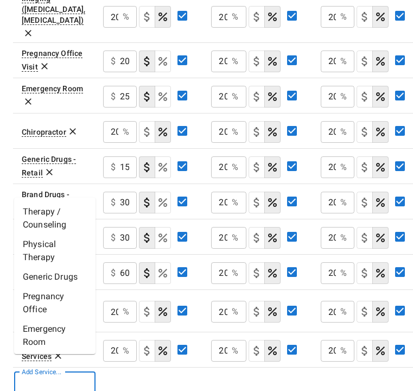
click at [56, 375] on input "Add Service..." at bounding box center [53, 382] width 73 height 15
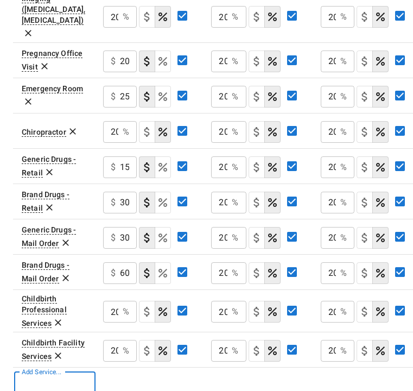
click at [56, 375] on input "Add Service..." at bounding box center [53, 382] width 73 height 15
type input "**********"
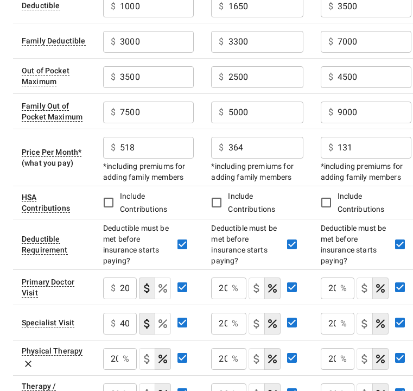
scroll to position [0, 0]
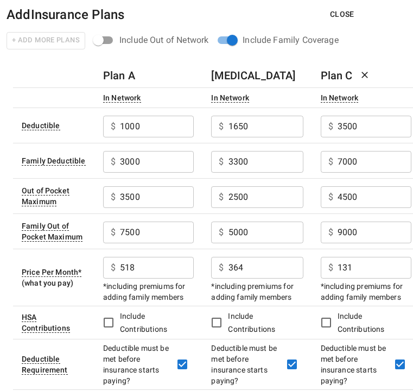
click at [341, 17] on button "Close" at bounding box center [343, 14] width 42 height 20
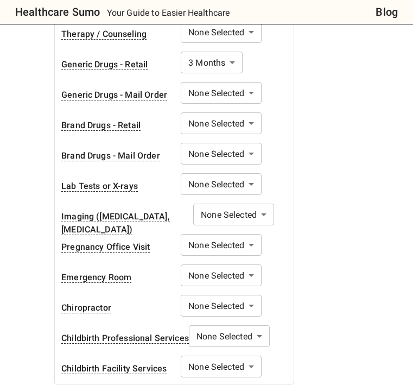
scroll to position [572, 0]
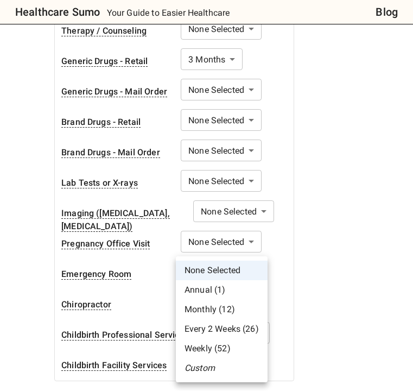
click at [253, 260] on body "Healthcare Sumo Your Guide to Easier Healthcare Blog Health Insurance Calculato…" at bounding box center [206, 329] width 413 height 1802
click at [326, 244] on div at bounding box center [206, 195] width 413 height 391
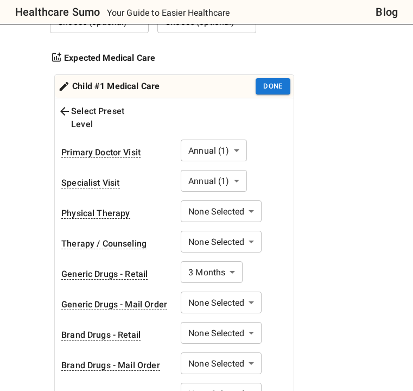
scroll to position [350, 0]
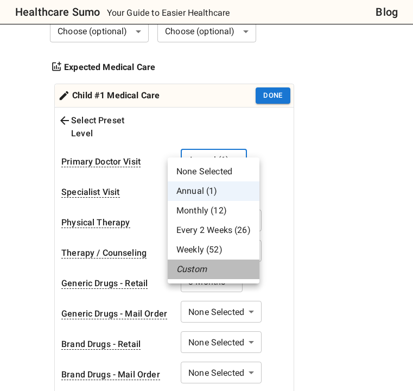
click at [210, 274] on li "Custom" at bounding box center [214, 270] width 92 height 20
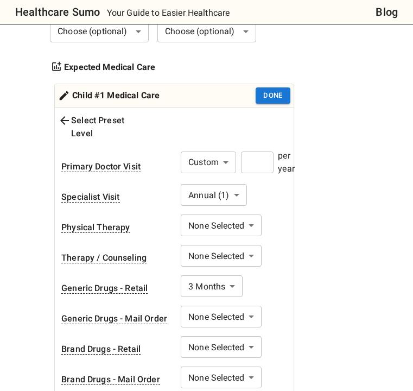
click at [258, 152] on input "number" at bounding box center [257, 163] width 33 height 22
click at [272, 93] on button "Done" at bounding box center [273, 95] width 35 height 17
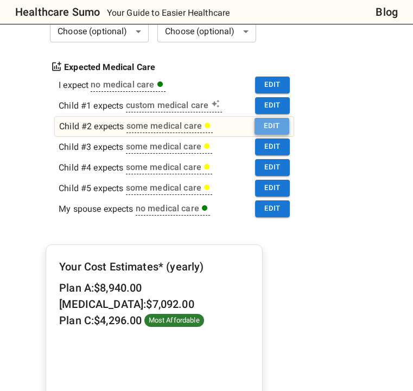
click at [276, 123] on button "Edit" at bounding box center [272, 126] width 35 height 17
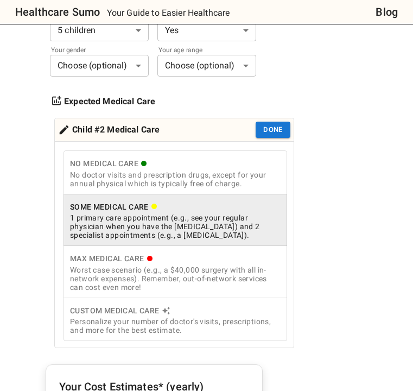
scroll to position [318, 0]
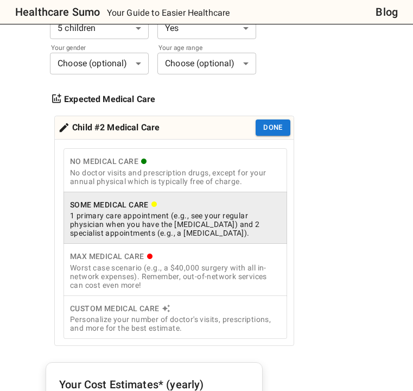
click at [197, 319] on div "Personalize your number of doctor's visits, prescriptions, and more for the bes…" at bounding box center [175, 323] width 211 height 17
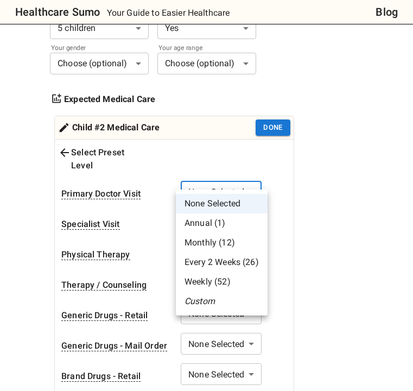
click at [230, 218] on li "Annual (1)" at bounding box center [222, 223] width 92 height 20
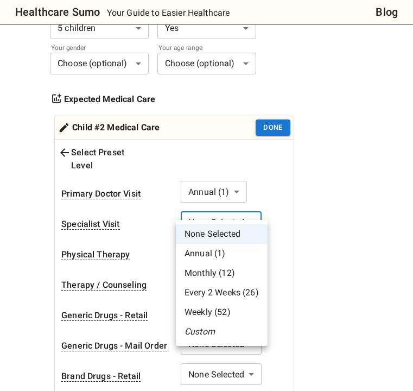
click at [239, 180] on div at bounding box center [206, 195] width 413 height 391
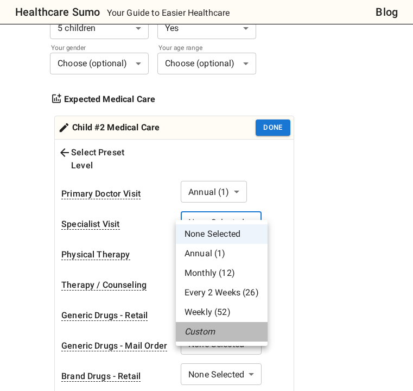
click at [215, 338] on li "Custom" at bounding box center [222, 332] width 92 height 20
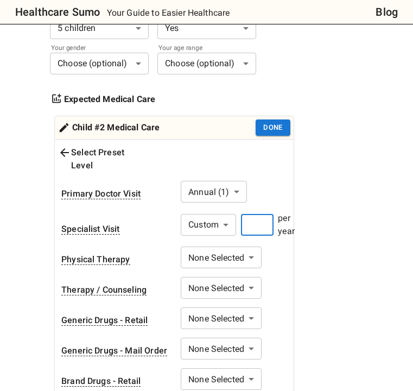
click at [256, 214] on input "number" at bounding box center [257, 225] width 33 height 22
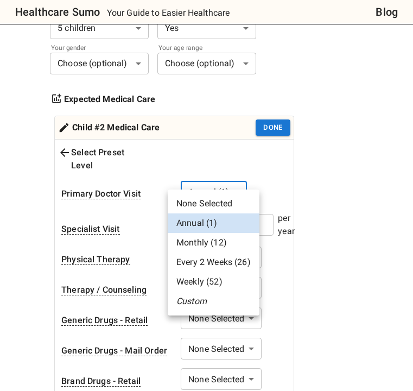
click at [261, 173] on div at bounding box center [206, 195] width 413 height 391
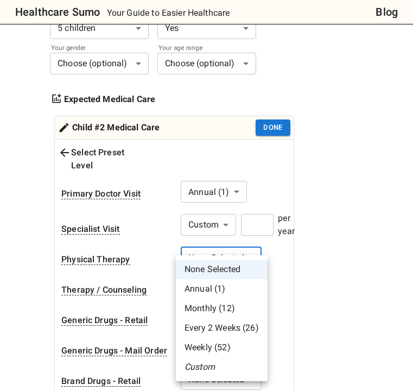
click at [287, 313] on div at bounding box center [206, 195] width 413 height 391
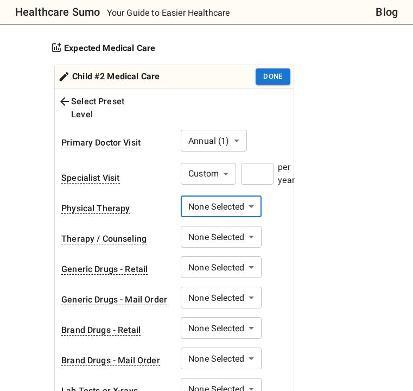
scroll to position [372, 0]
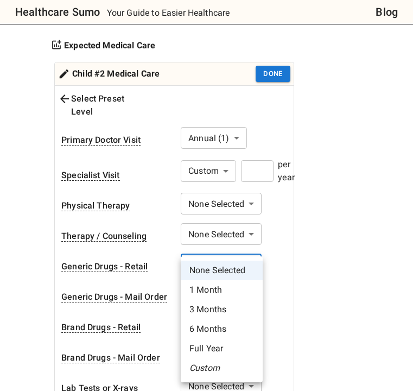
click at [223, 354] on li "Full Year" at bounding box center [222, 349] width 82 height 20
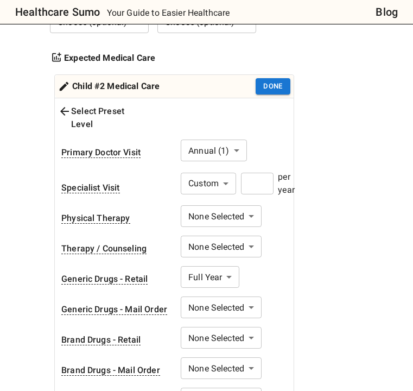
scroll to position [315, 0]
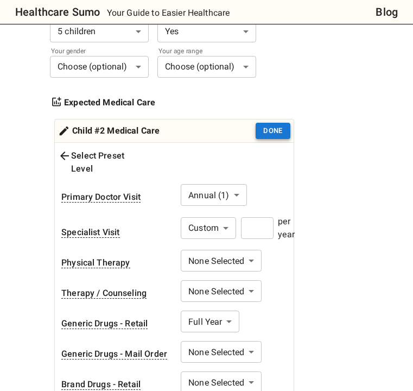
click at [279, 130] on button "Done" at bounding box center [273, 131] width 35 height 17
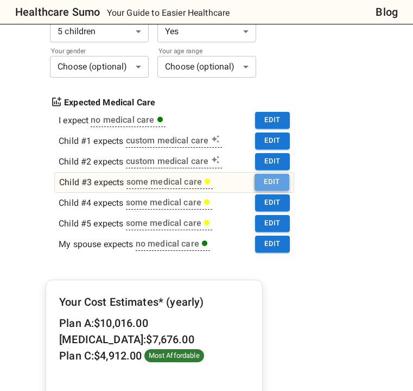
click at [272, 177] on button "Edit" at bounding box center [272, 182] width 35 height 17
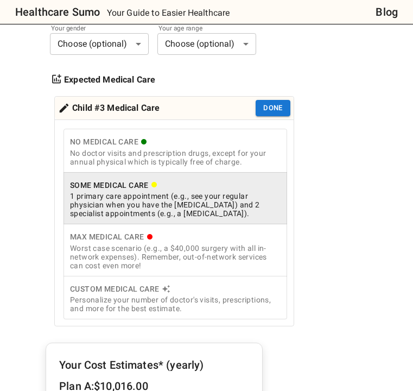
scroll to position [339, 0]
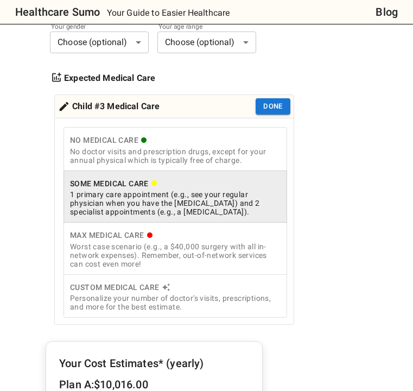
click at [183, 304] on div "Personalize your number of doctor's visits, prescriptions, and more for the bes…" at bounding box center [175, 302] width 211 height 17
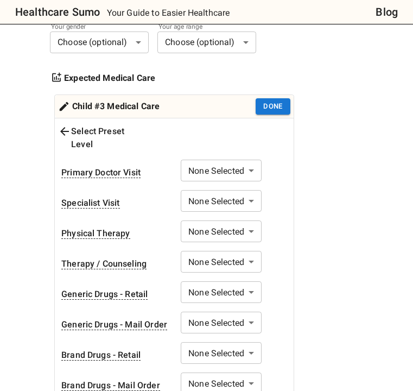
scroll to position [344, 0]
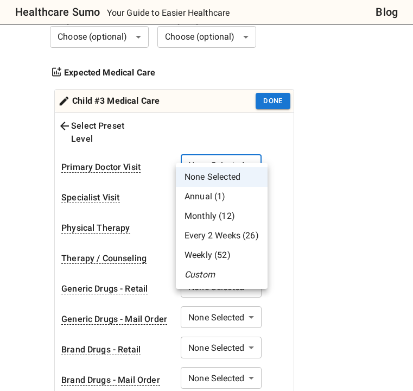
click at [306, 159] on div at bounding box center [206, 195] width 413 height 391
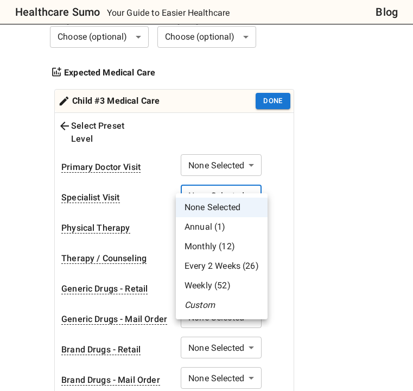
click at [223, 245] on li "Monthly (12)" at bounding box center [222, 247] width 92 height 20
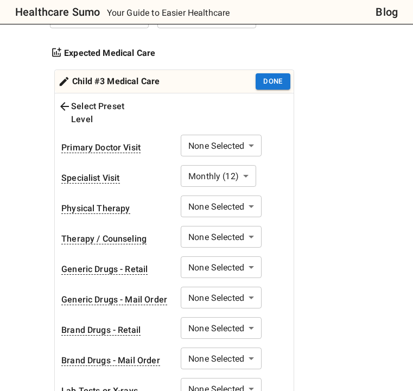
scroll to position [364, 0]
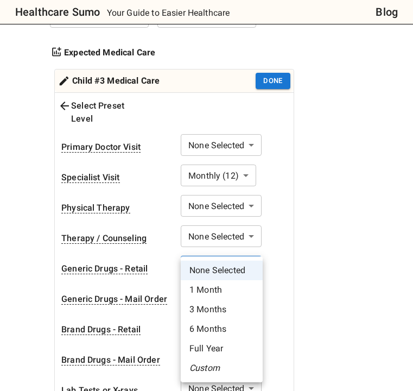
click at [218, 349] on li "Full Year" at bounding box center [222, 349] width 82 height 20
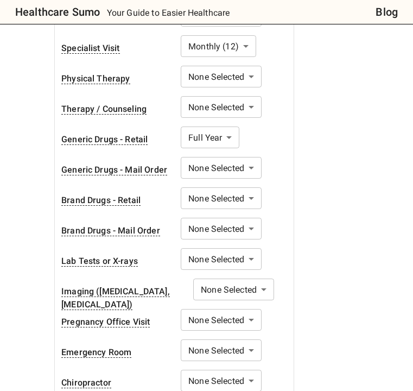
scroll to position [295, 0]
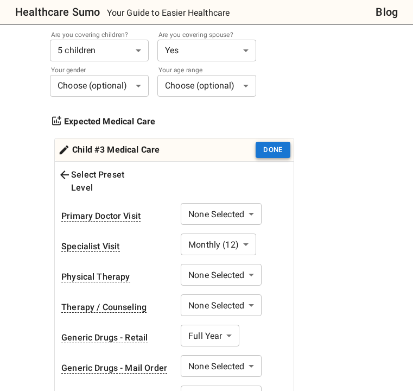
click at [271, 149] on button "Done" at bounding box center [273, 150] width 35 height 17
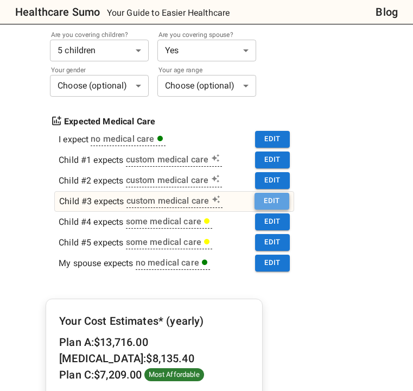
click at [276, 206] on button "Edit" at bounding box center [272, 201] width 35 height 17
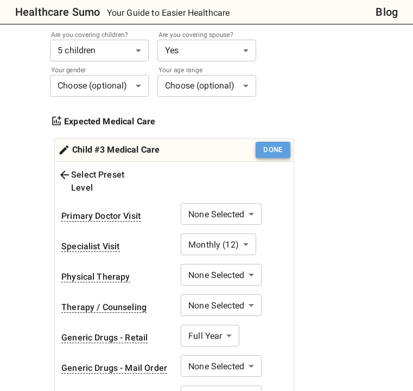
click at [285, 149] on button "Done" at bounding box center [273, 150] width 35 height 17
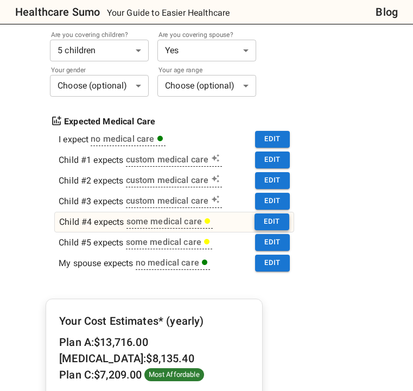
click at [263, 221] on button "Edit" at bounding box center [272, 221] width 35 height 17
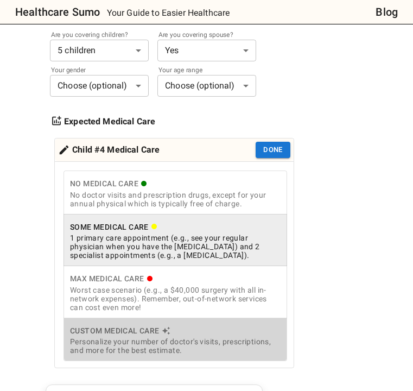
click at [209, 336] on div "Custom Medical Care" at bounding box center [175, 331] width 211 height 14
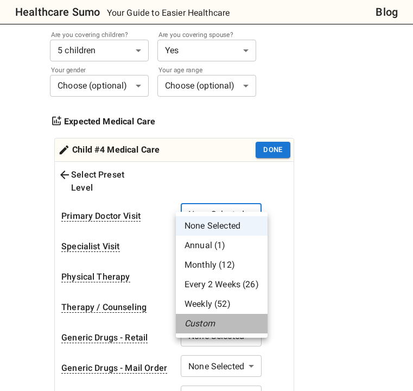
click at [206, 329] on li "Custom" at bounding box center [222, 324] width 92 height 20
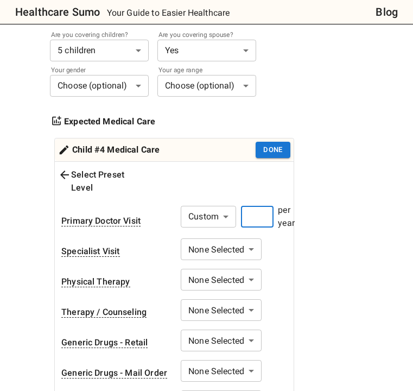
click at [256, 206] on input "number" at bounding box center [257, 217] width 33 height 22
drag, startPoint x: 254, startPoint y: 209, endPoint x: 244, endPoint y: 207, distance: 9.4
click at [244, 208] on input "*" at bounding box center [257, 217] width 33 height 22
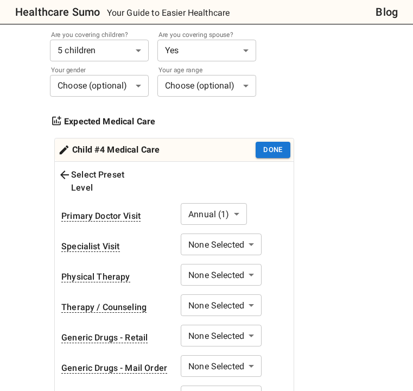
click at [311, 227] on div "1. Add insurance plans to compare Edit plans 2. How much healthcare do you thin…" at bounding box center [202, 286] width 305 height 744
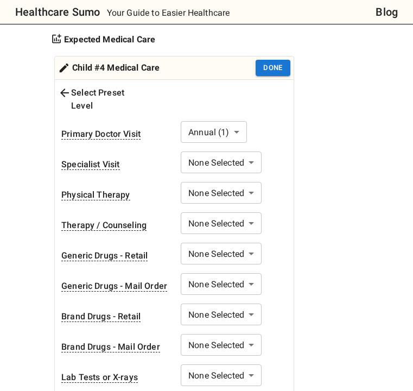
scroll to position [384, 0]
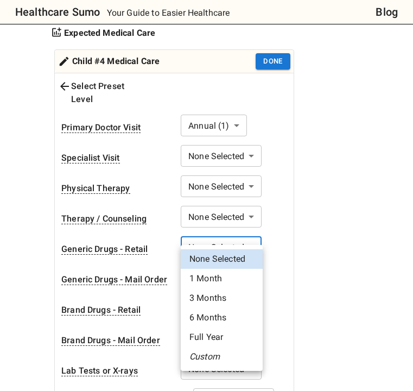
click at [224, 303] on li "3 Months" at bounding box center [222, 298] width 82 height 20
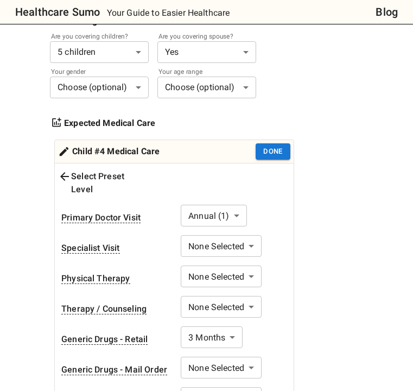
scroll to position [291, 0]
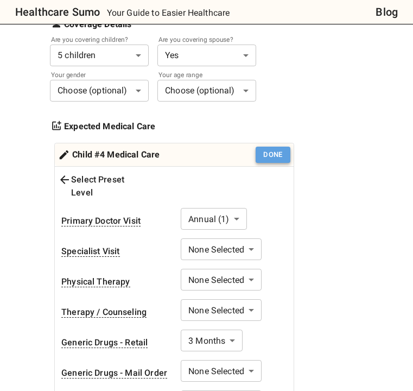
click at [279, 151] on button "Done" at bounding box center [273, 155] width 35 height 17
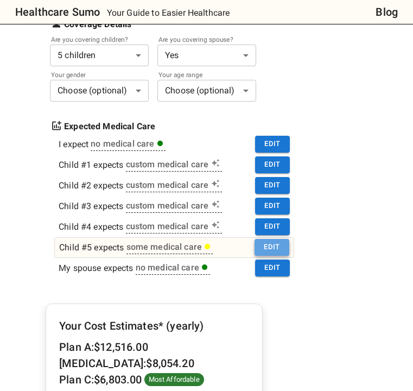
click at [266, 253] on button "Edit" at bounding box center [272, 247] width 35 height 17
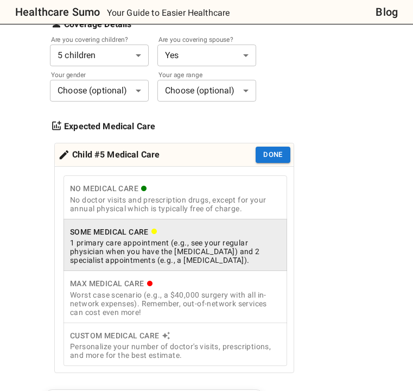
click at [204, 342] on div "Custom Medical Care" at bounding box center [175, 336] width 211 height 14
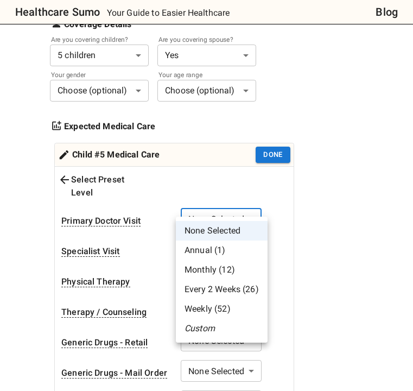
click at [254, 204] on div at bounding box center [206, 195] width 413 height 391
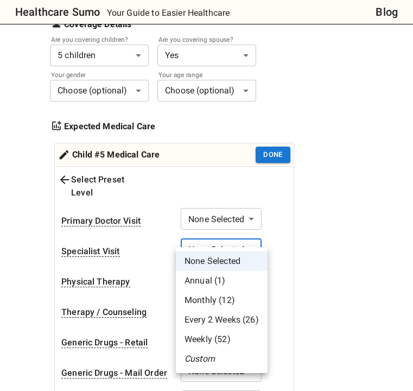
click at [211, 366] on li "Custom" at bounding box center [222, 359] width 92 height 20
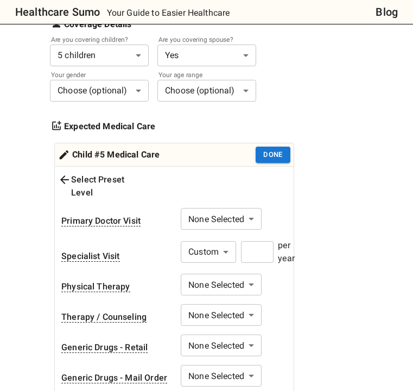
click at [249, 241] on input "number" at bounding box center [257, 252] width 33 height 22
click at [330, 233] on div "1. Add insurance plans to compare Edit plans 2. How much healthcare do you thin…" at bounding box center [202, 293] width 305 height 749
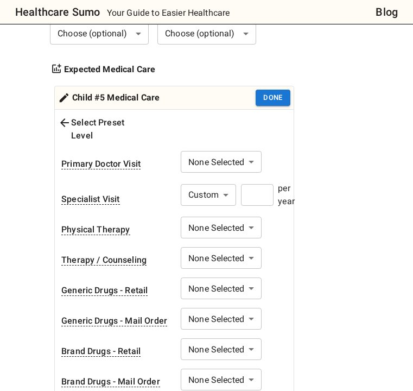
scroll to position [351, 0]
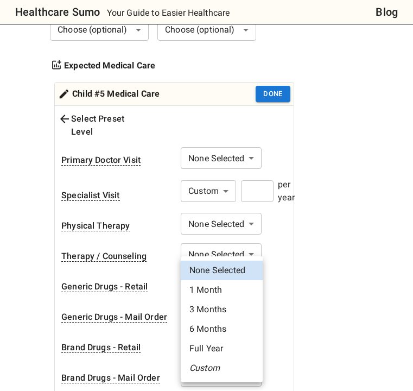
click at [232, 347] on li "Full Year" at bounding box center [222, 349] width 82 height 20
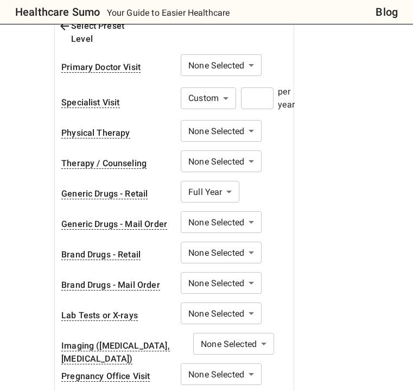
scroll to position [447, 0]
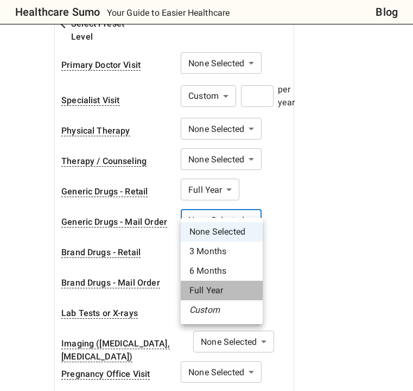
click at [218, 292] on li "Full Year" at bounding box center [222, 291] width 82 height 20
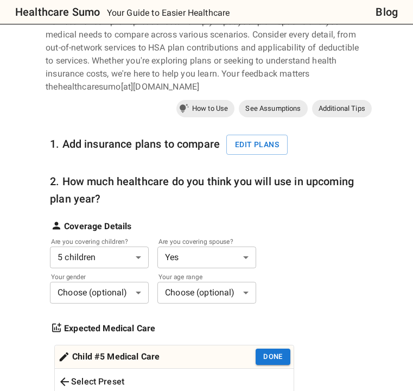
scroll to position [134, 0]
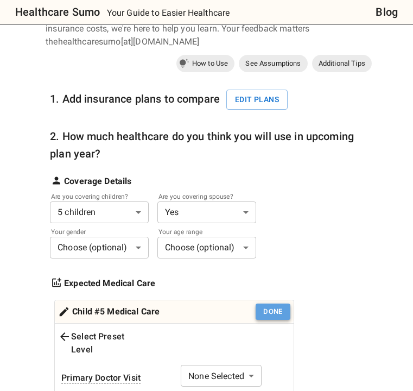
click at [272, 313] on button "Done" at bounding box center [273, 312] width 35 height 17
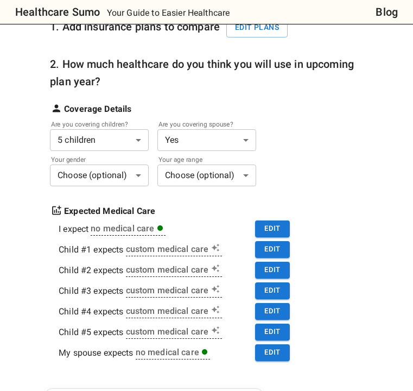
scroll to position [206, 0]
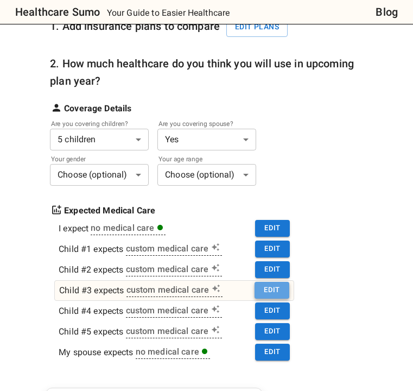
click at [275, 293] on button "Edit" at bounding box center [272, 290] width 35 height 17
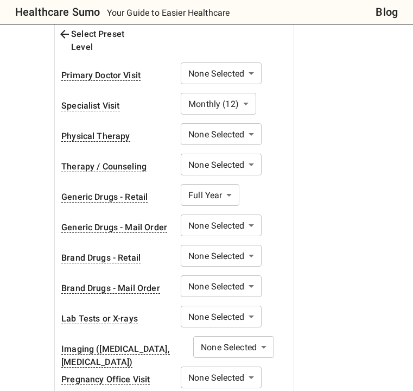
scroll to position [438, 0]
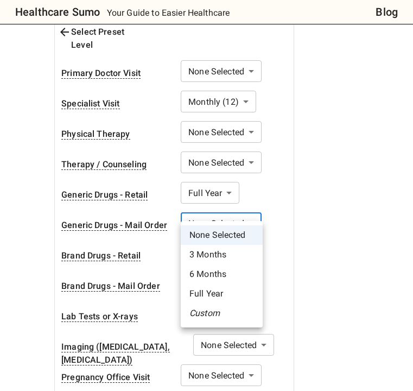
click at [252, 211] on div at bounding box center [206, 195] width 413 height 391
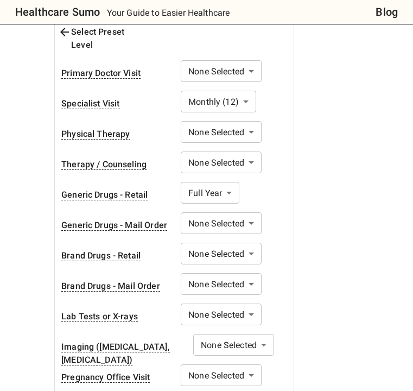
click at [311, 216] on div "1. Add insurance plans to compare Edit plans 2. How much healthcare do you thin…" at bounding box center [202, 143] width 305 height 744
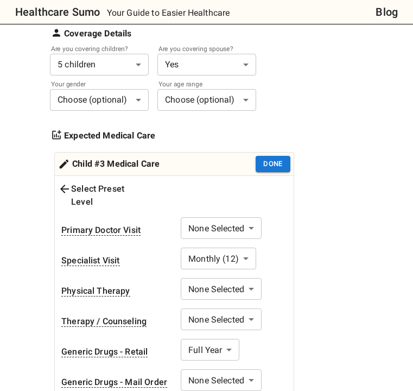
scroll to position [294, 0]
